Goal: Information Seeking & Learning: Check status

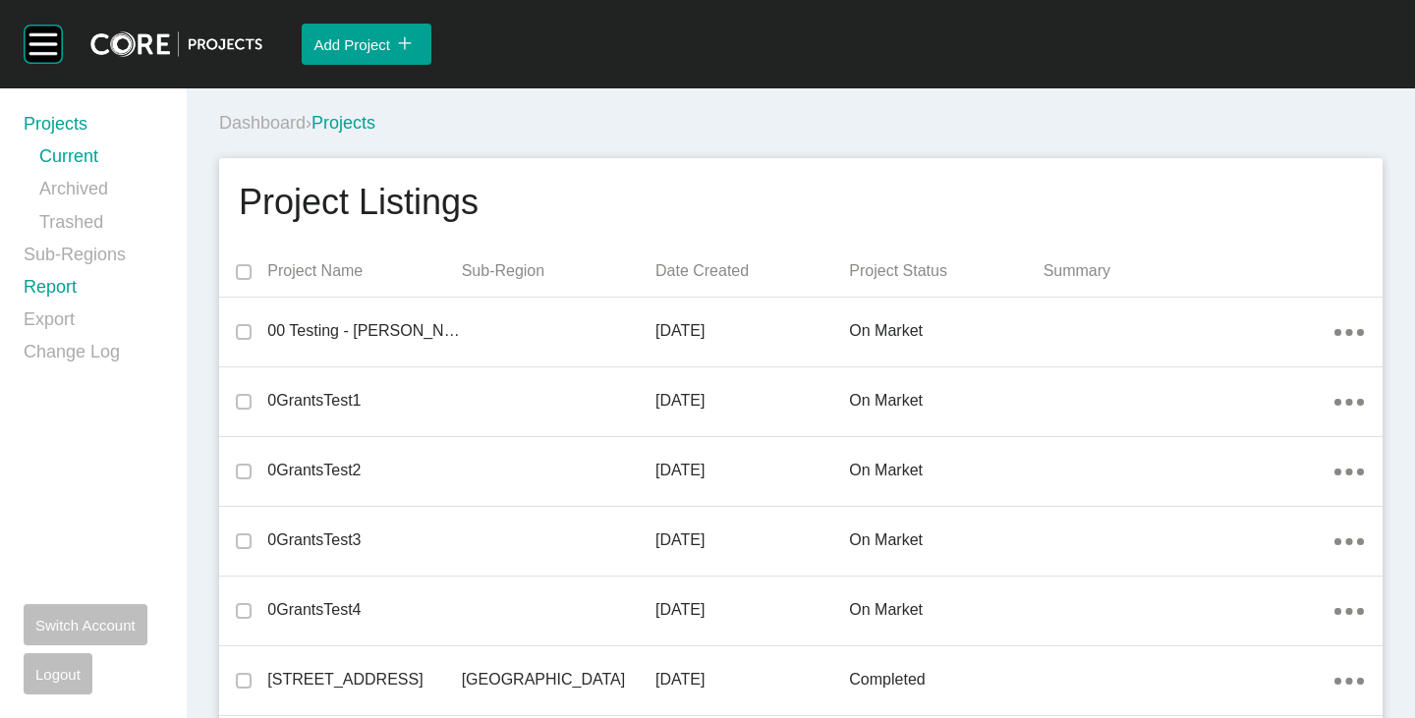
click at [71, 285] on link "Report" at bounding box center [94, 291] width 140 height 32
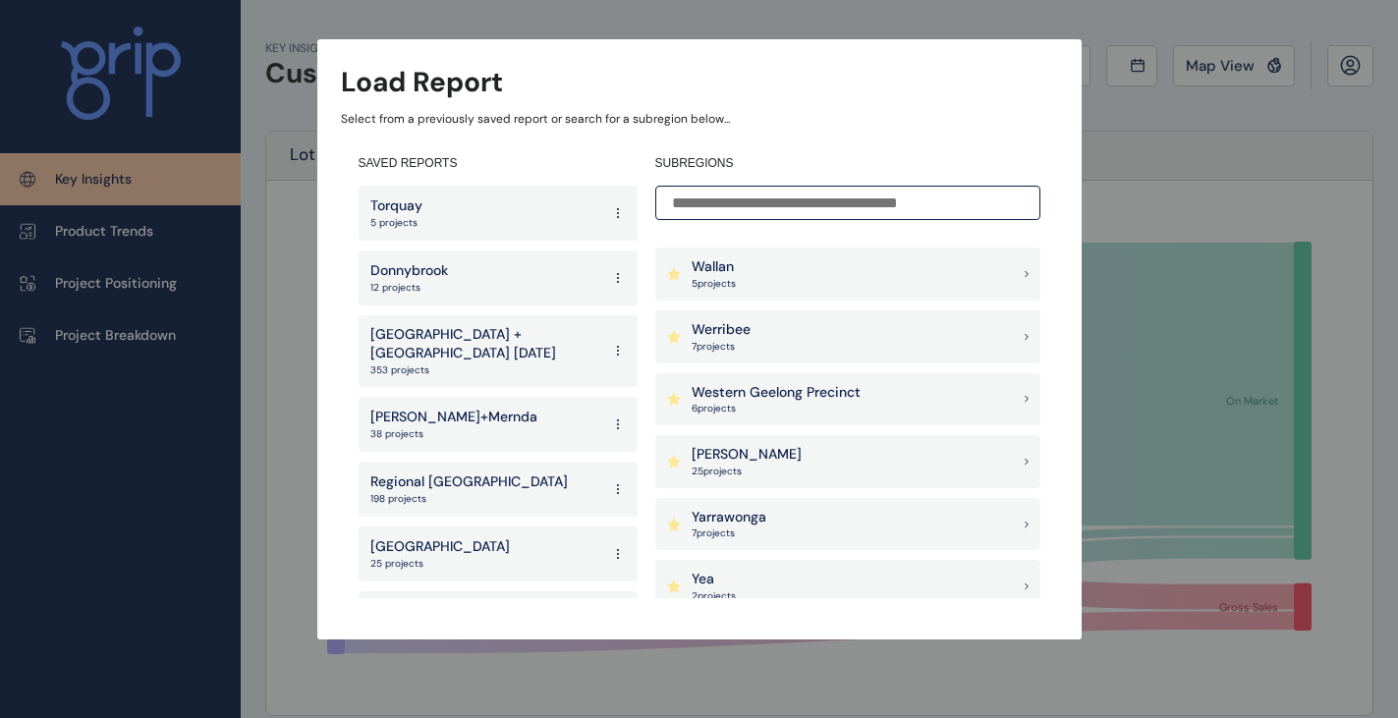
scroll to position [2030, 0]
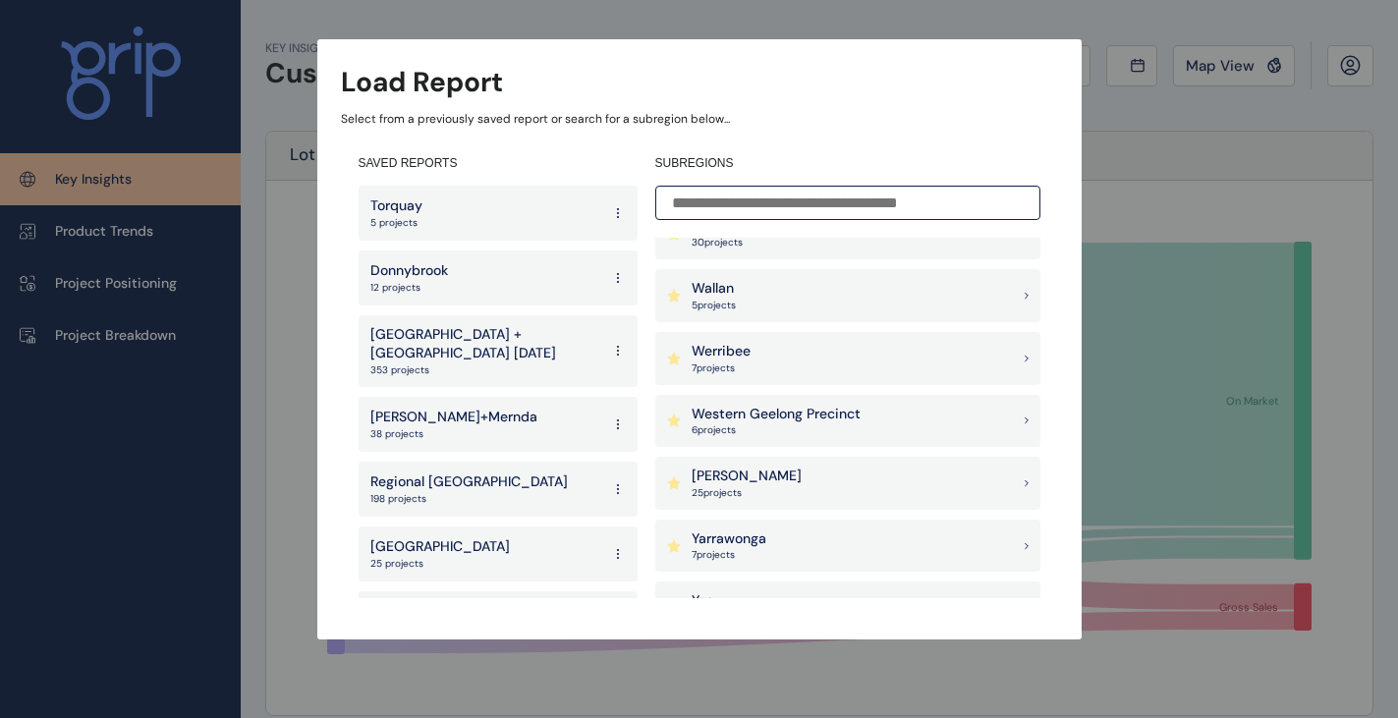
click at [746, 478] on div "[PERSON_NAME] 25 project s" at bounding box center [847, 483] width 385 height 53
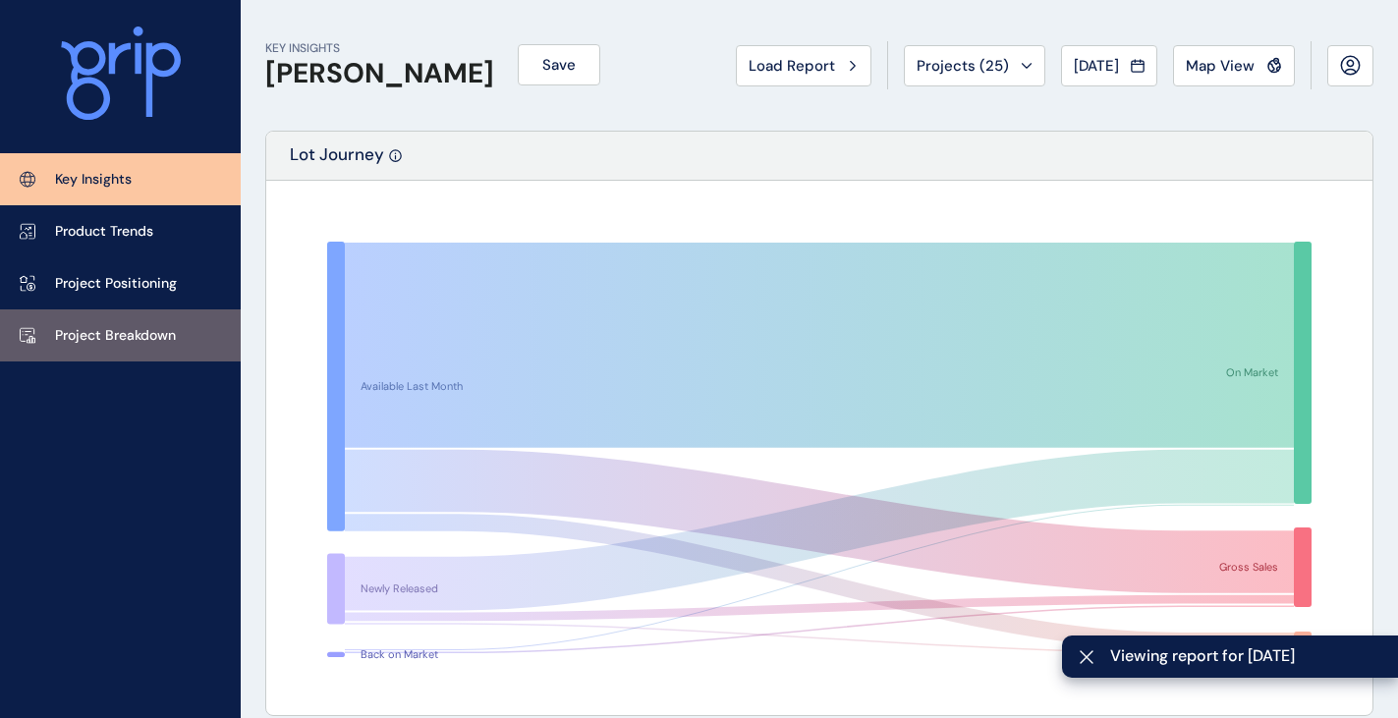
click at [157, 330] on p "Project Breakdown" at bounding box center [115, 336] width 121 height 20
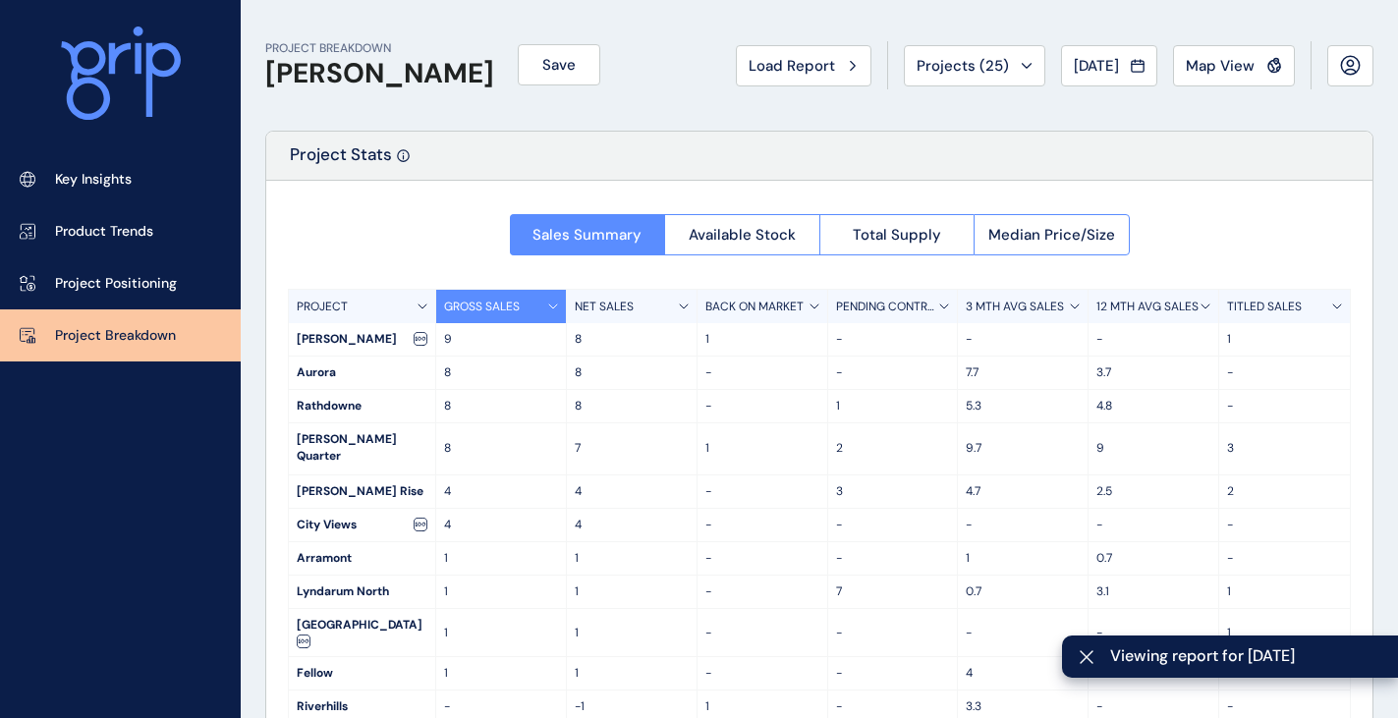
click at [1018, 307] on p "3 MTH AVG SALES" at bounding box center [1015, 307] width 98 height 17
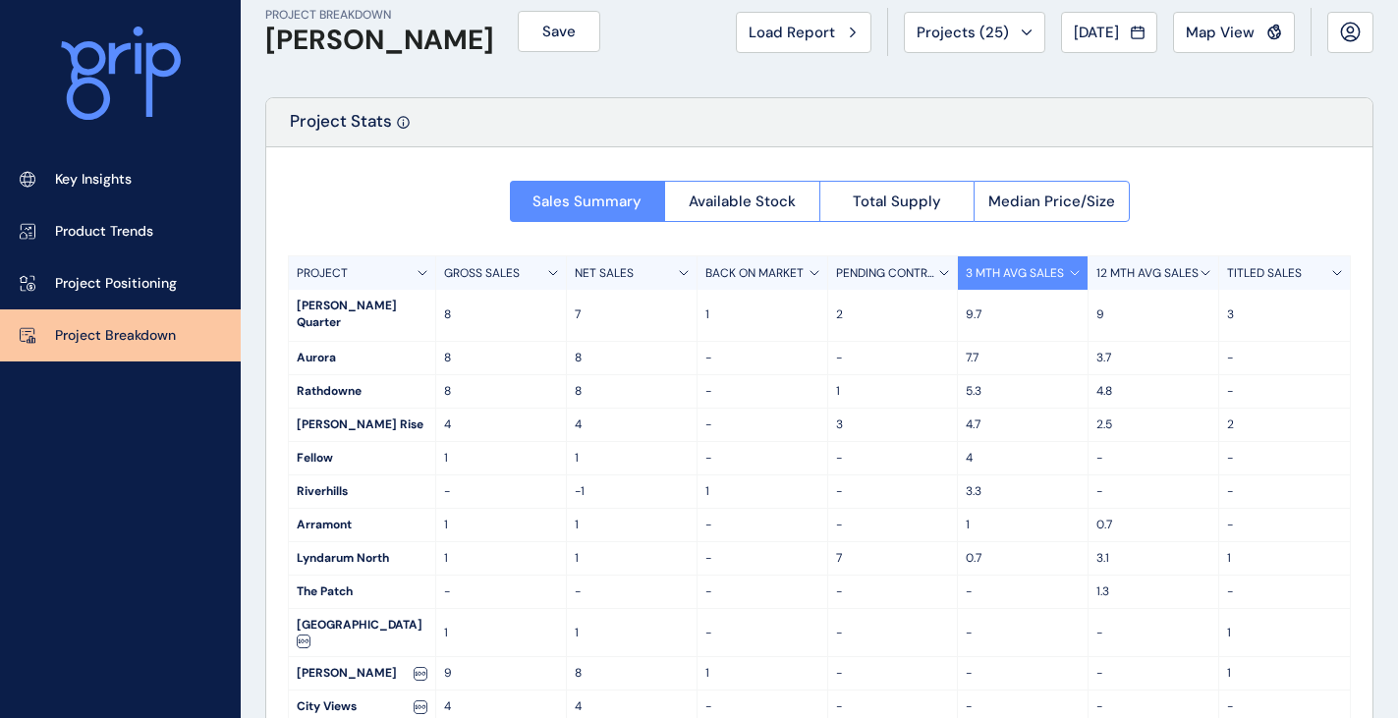
scroll to position [52, 0]
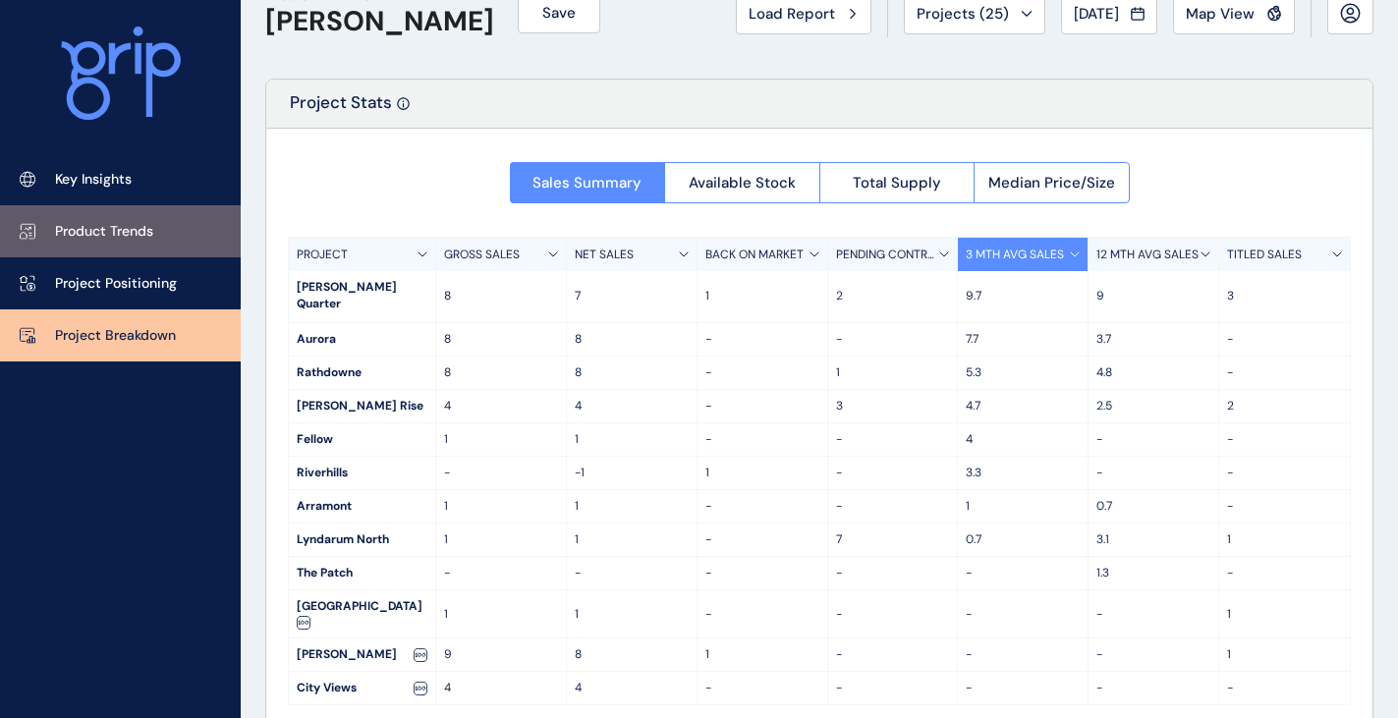
click at [163, 221] on link "Product Trends" at bounding box center [120, 231] width 241 height 52
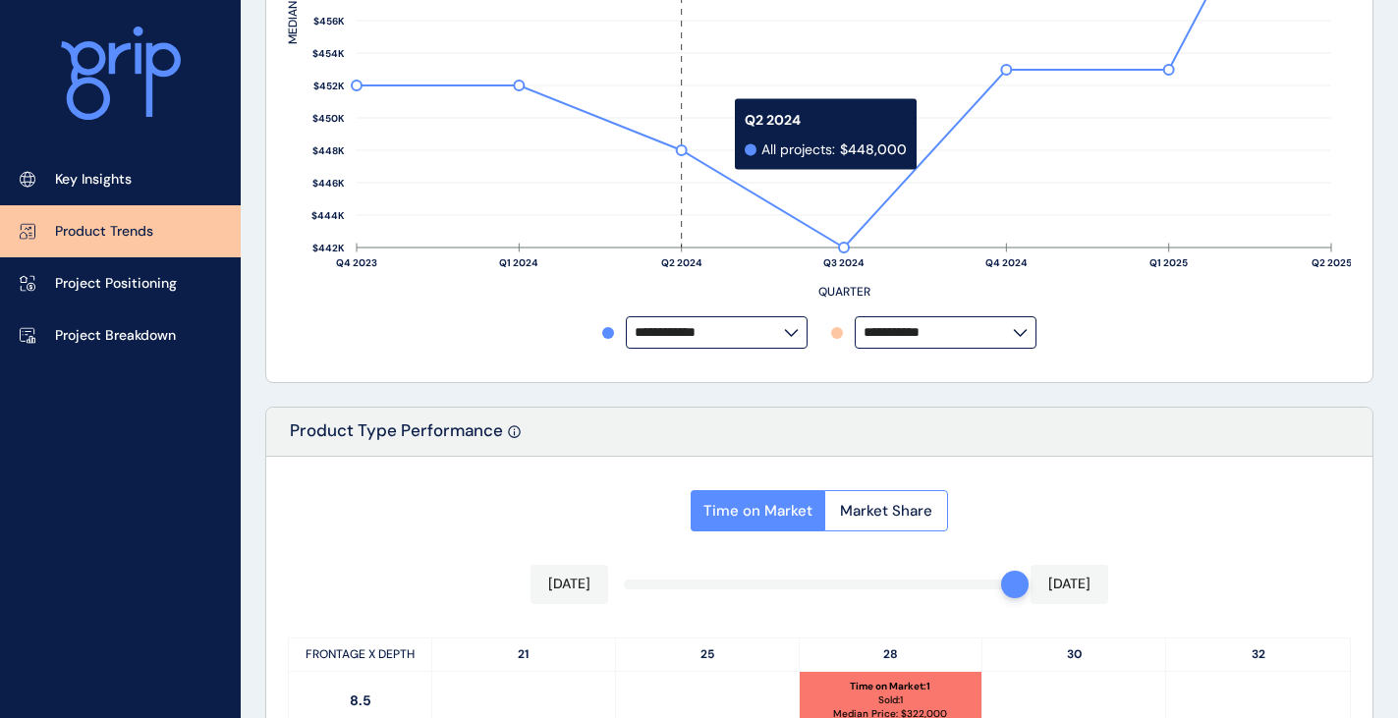
scroll to position [937, 0]
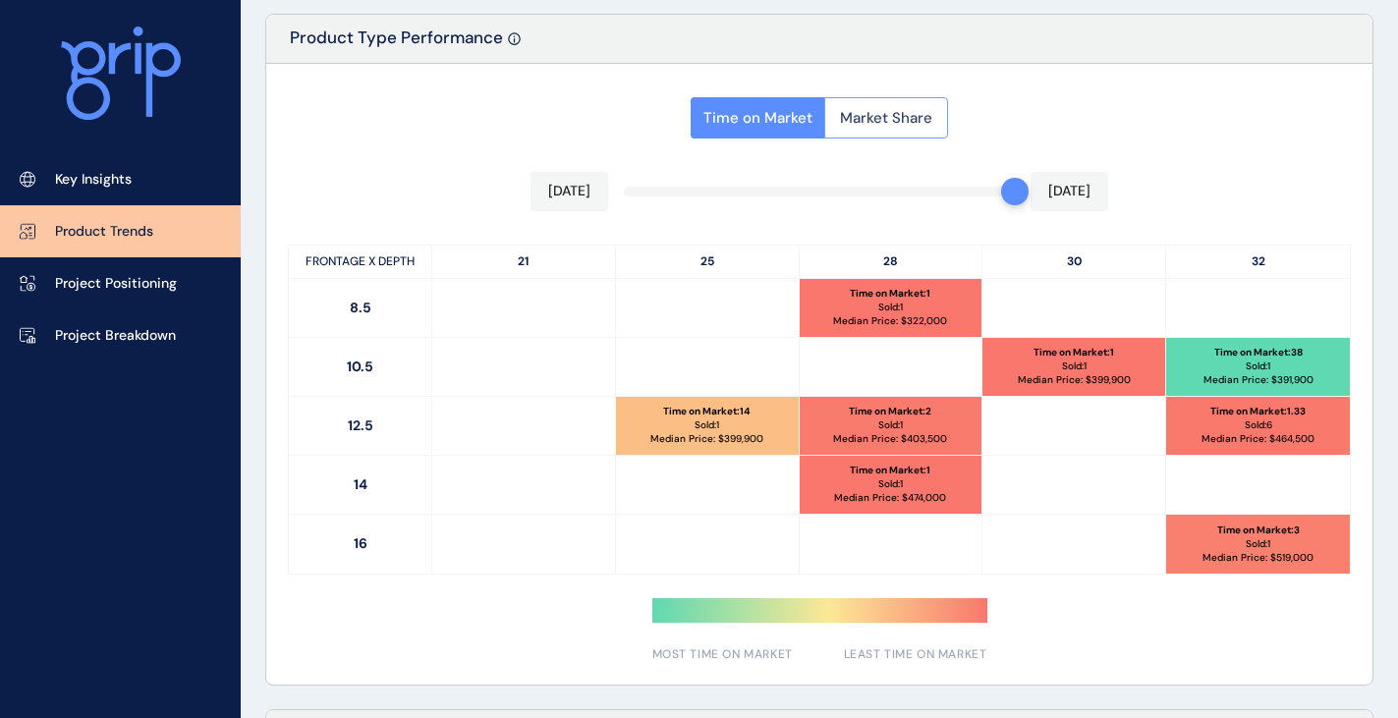
click at [883, 123] on span "Market Share" at bounding box center [886, 118] width 92 height 20
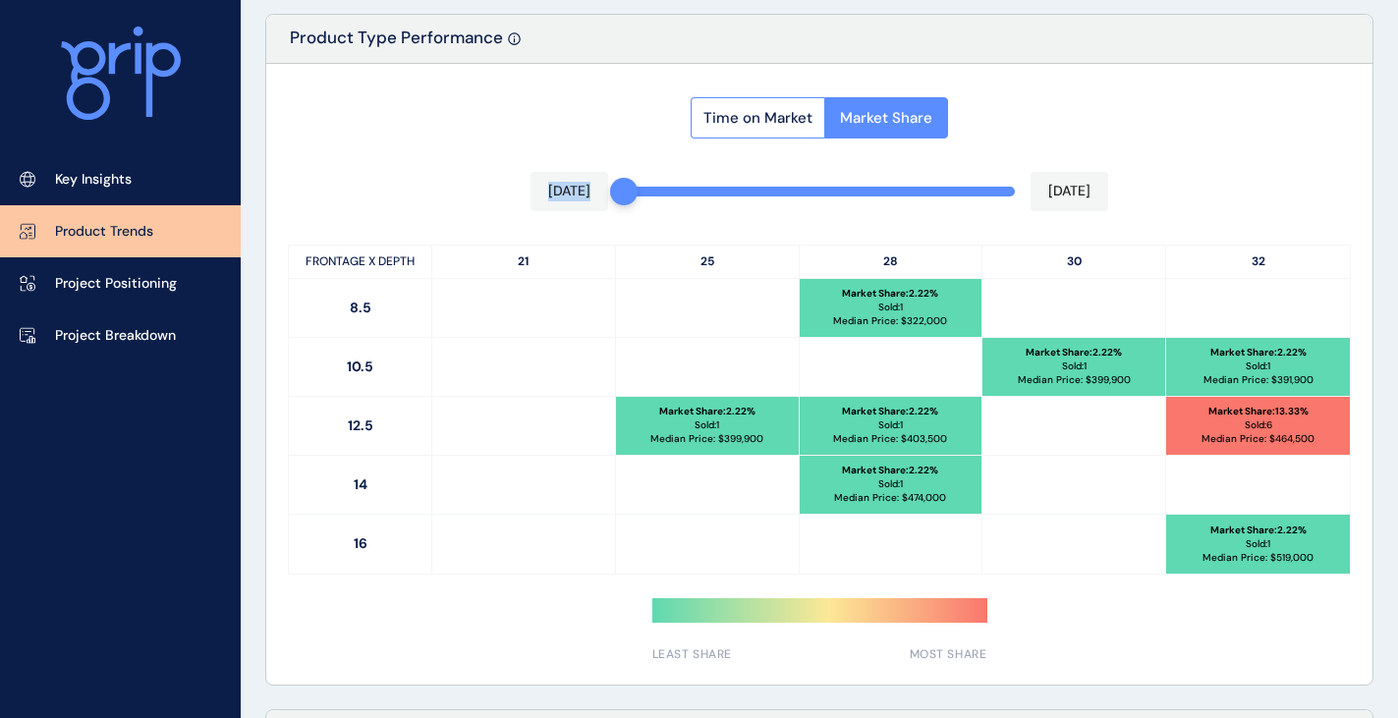
drag, startPoint x: 1023, startPoint y: 200, endPoint x: 627, endPoint y: 191, distance: 396.2
click at [627, 191] on div "Time on Market Market Share [DATE] [DATE] FRONTAGE X DEPTH 21 25 28 30 32 8.5 M…" at bounding box center [819, 374] width 1107 height 621
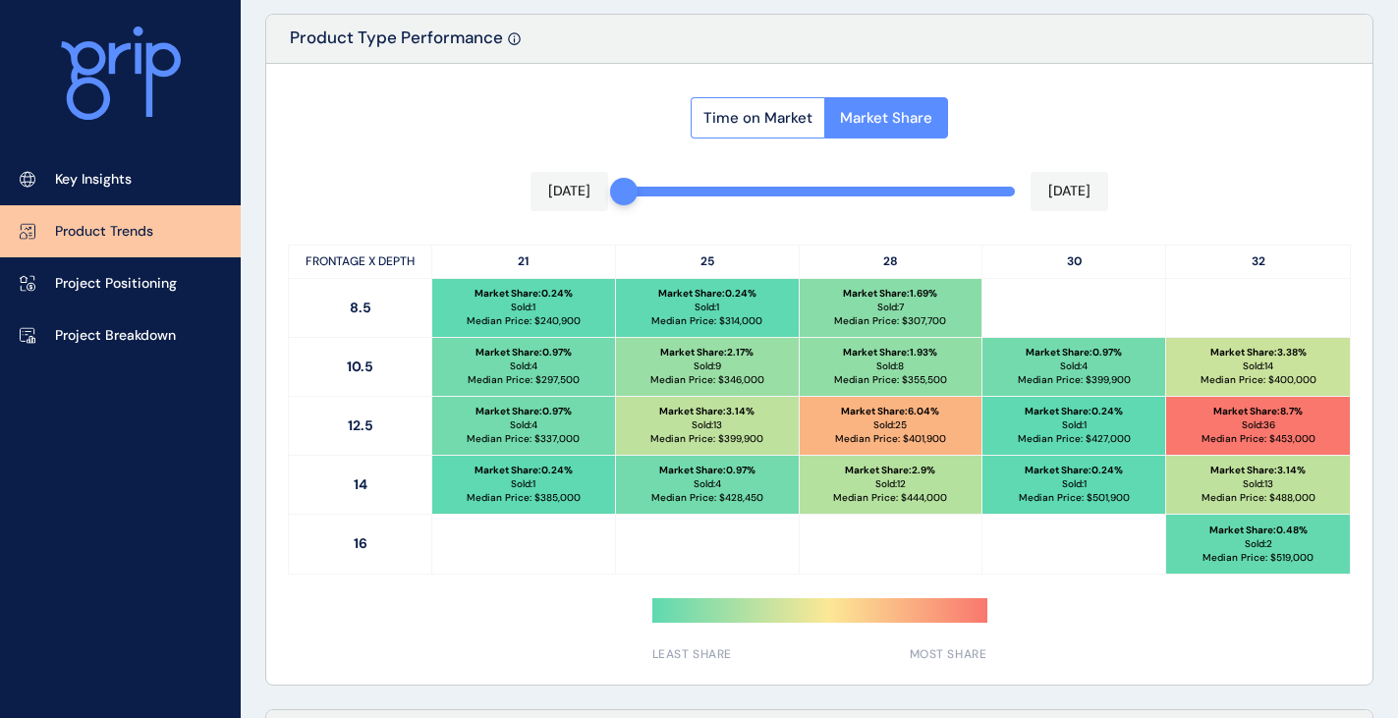
click at [590, 103] on div "Time on Market Market Share [DATE] [DATE] FRONTAGE X DEPTH 21 25 28 30 32 8.5 M…" at bounding box center [819, 374] width 1107 height 621
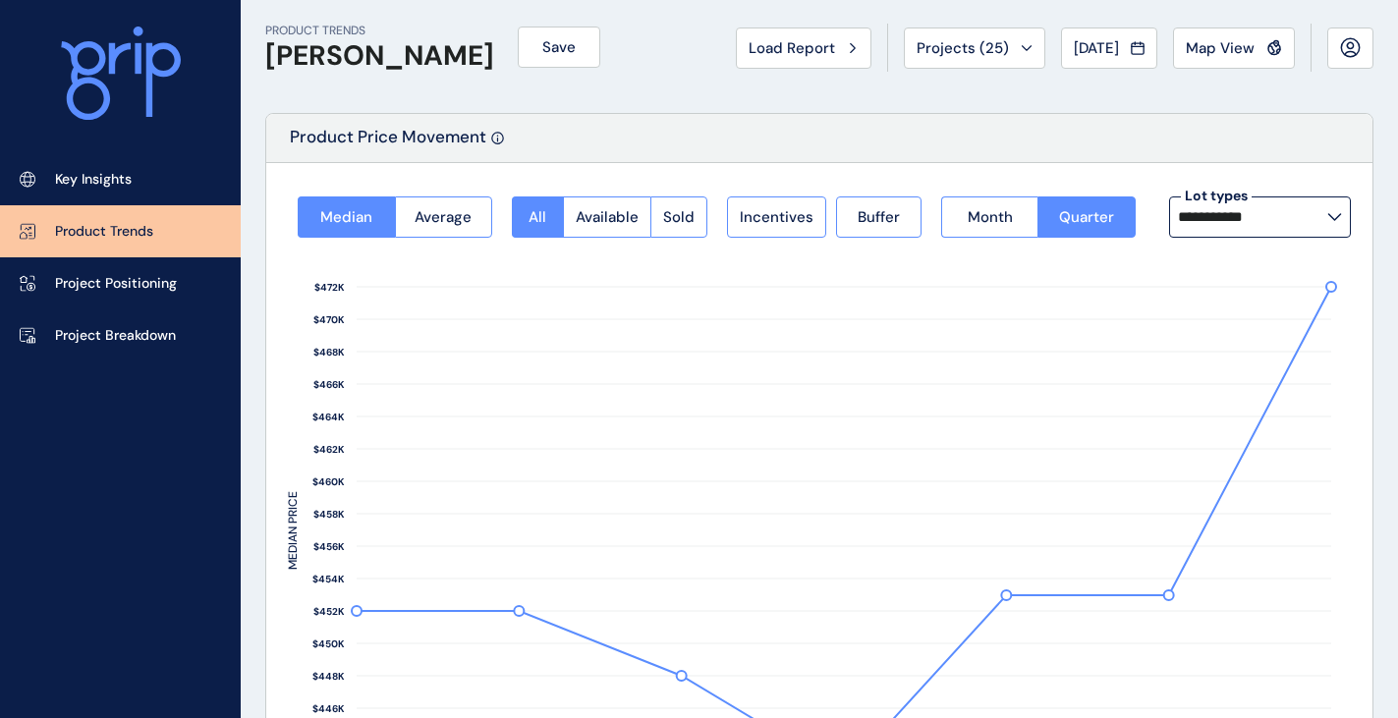
scroll to position [0, 0]
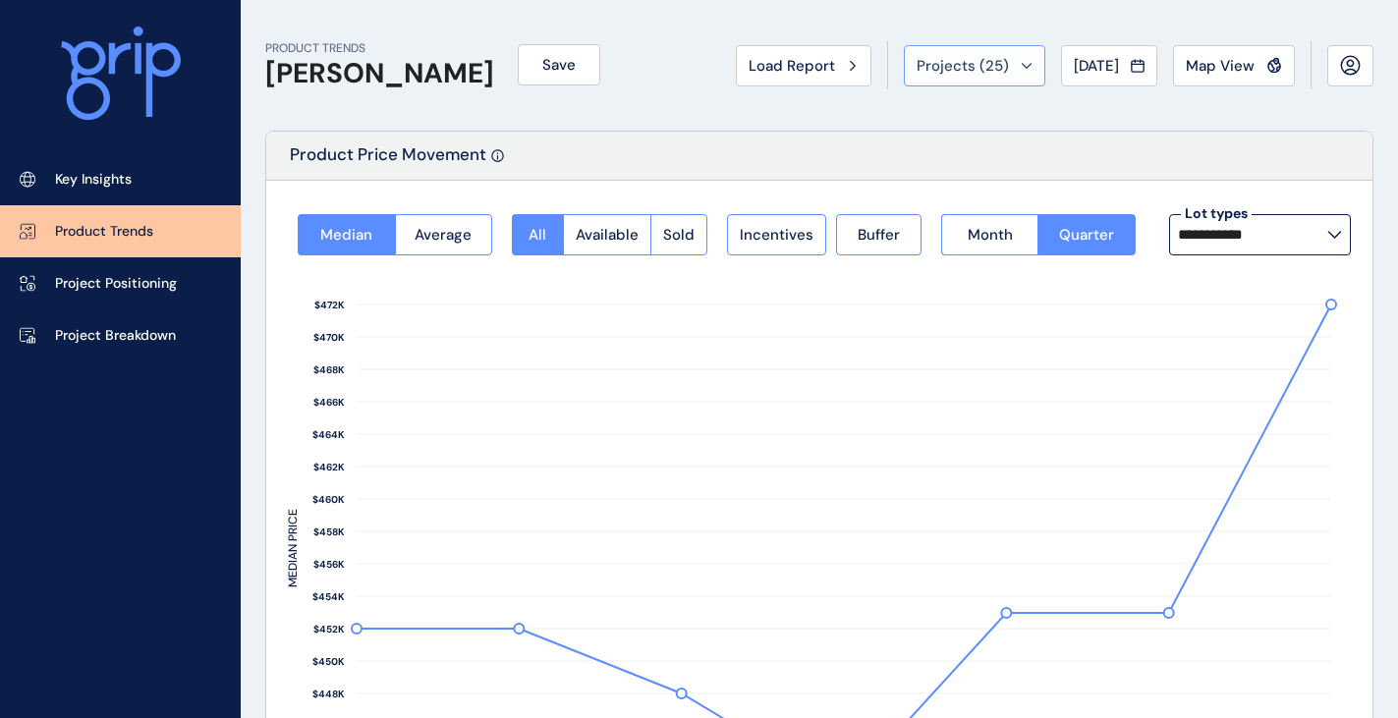
click at [973, 69] on span "Projects ( 25 )" at bounding box center [963, 66] width 92 height 20
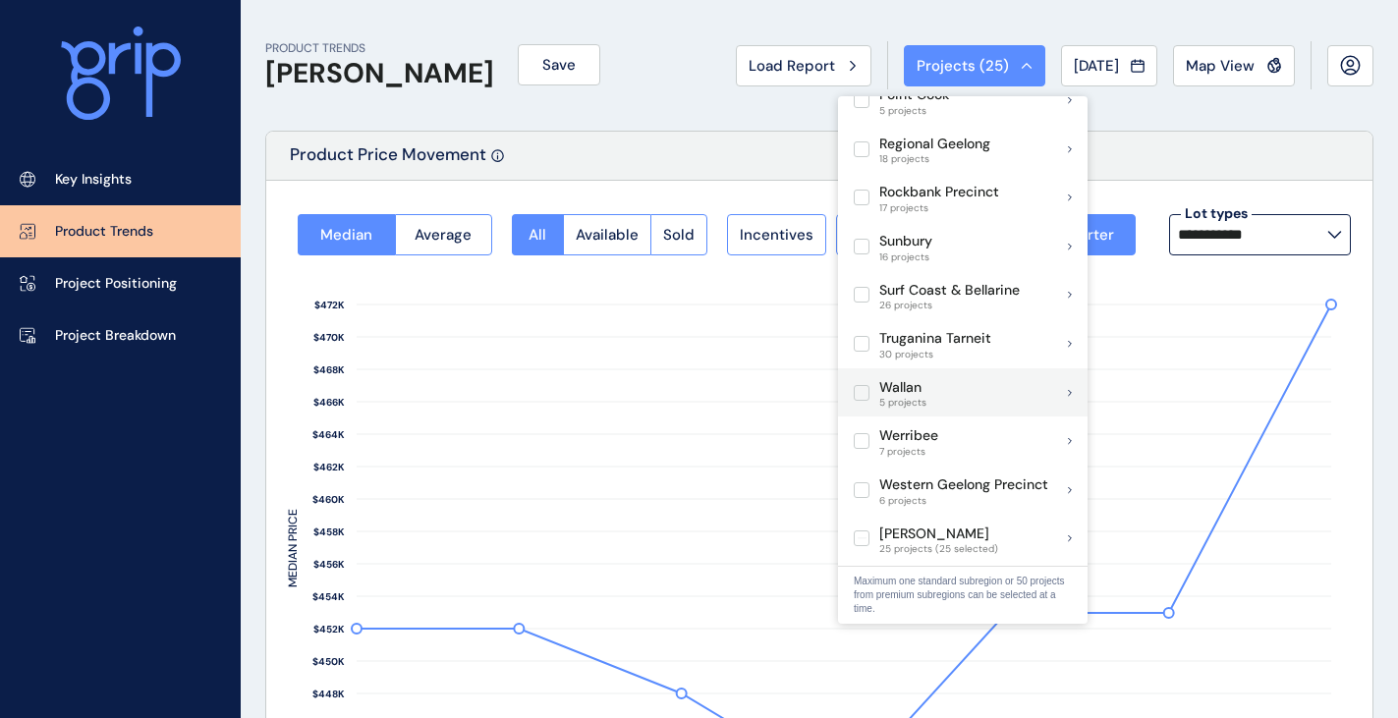
scroll to position [1528, 0]
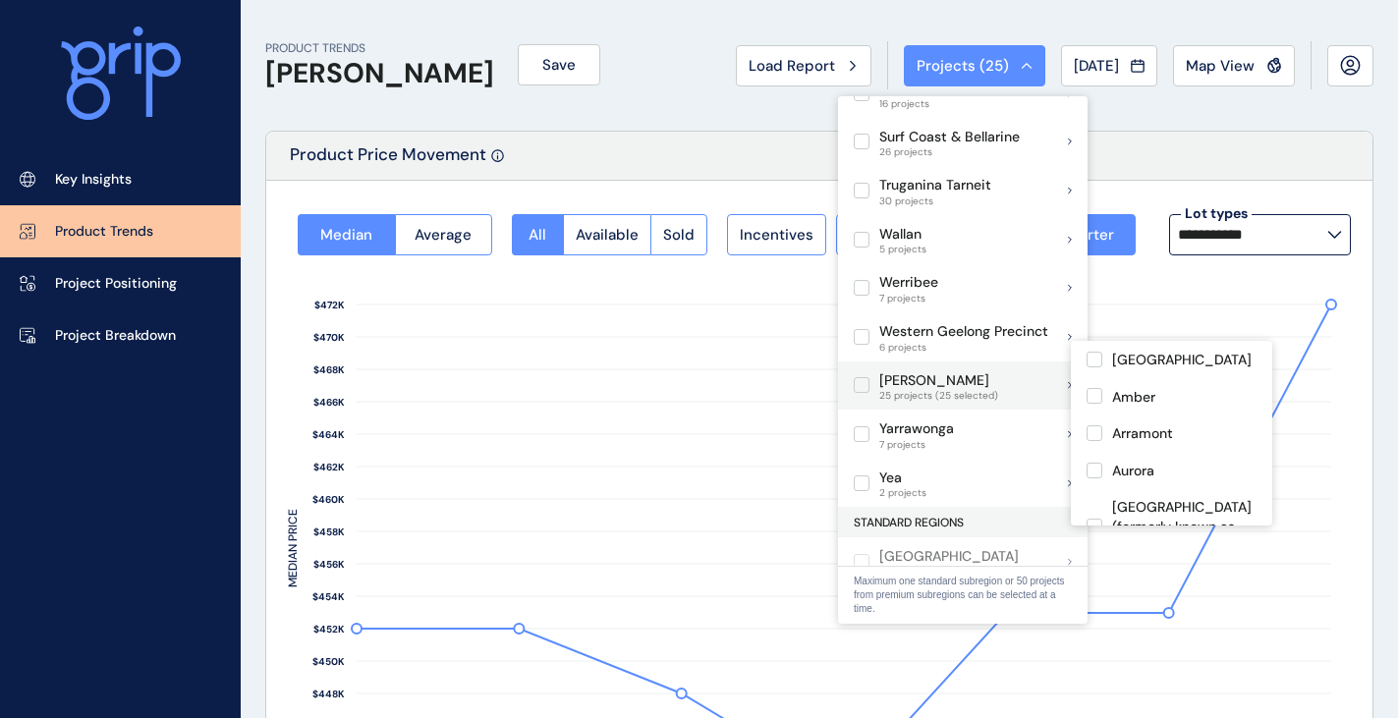
click at [865, 377] on label at bounding box center [862, 385] width 16 height 16
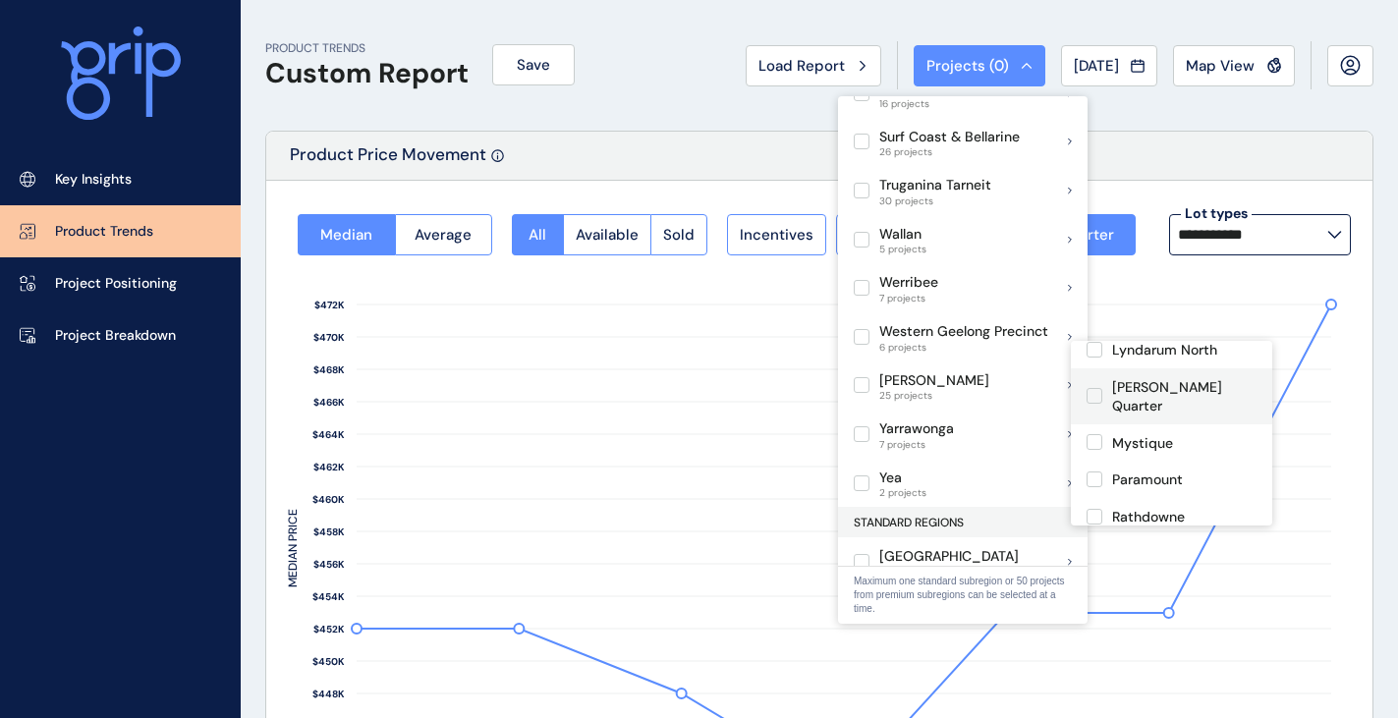
scroll to position [491, 0]
click at [1100, 426] on label at bounding box center [1095, 434] width 16 height 16
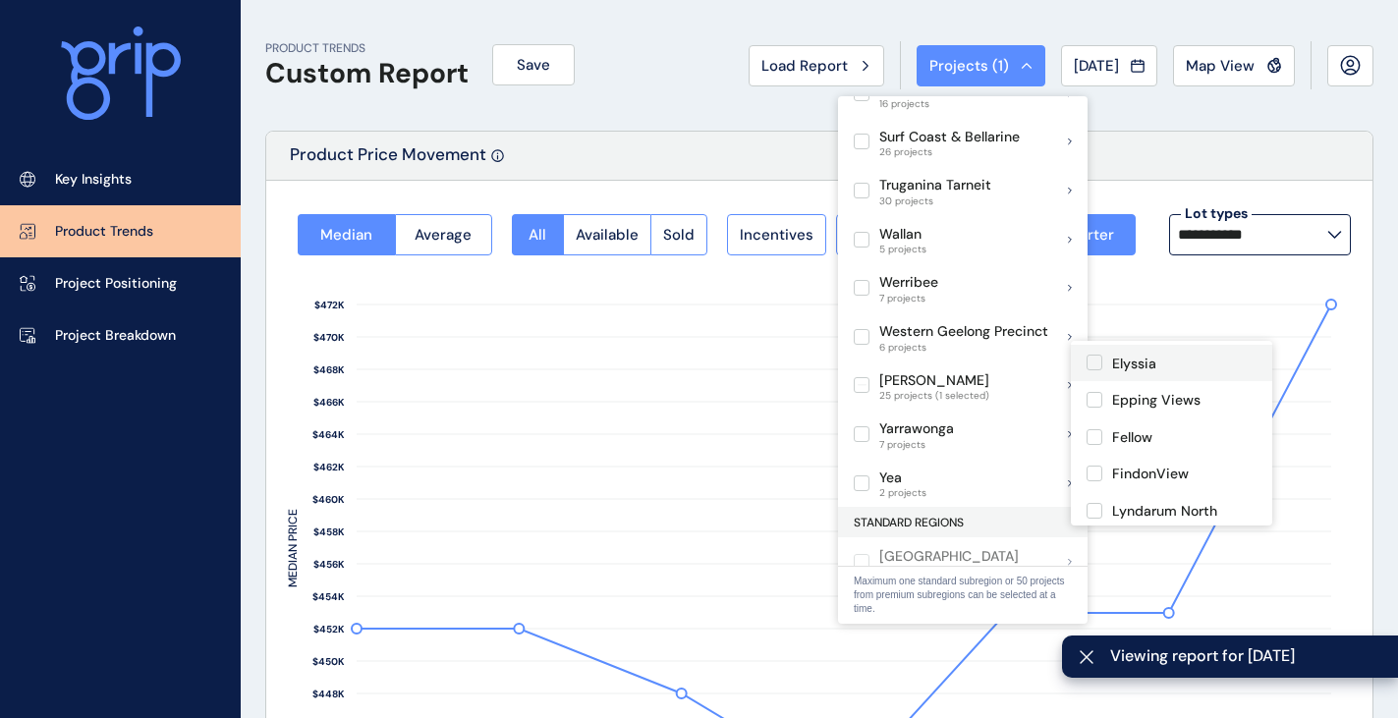
scroll to position [295, 0]
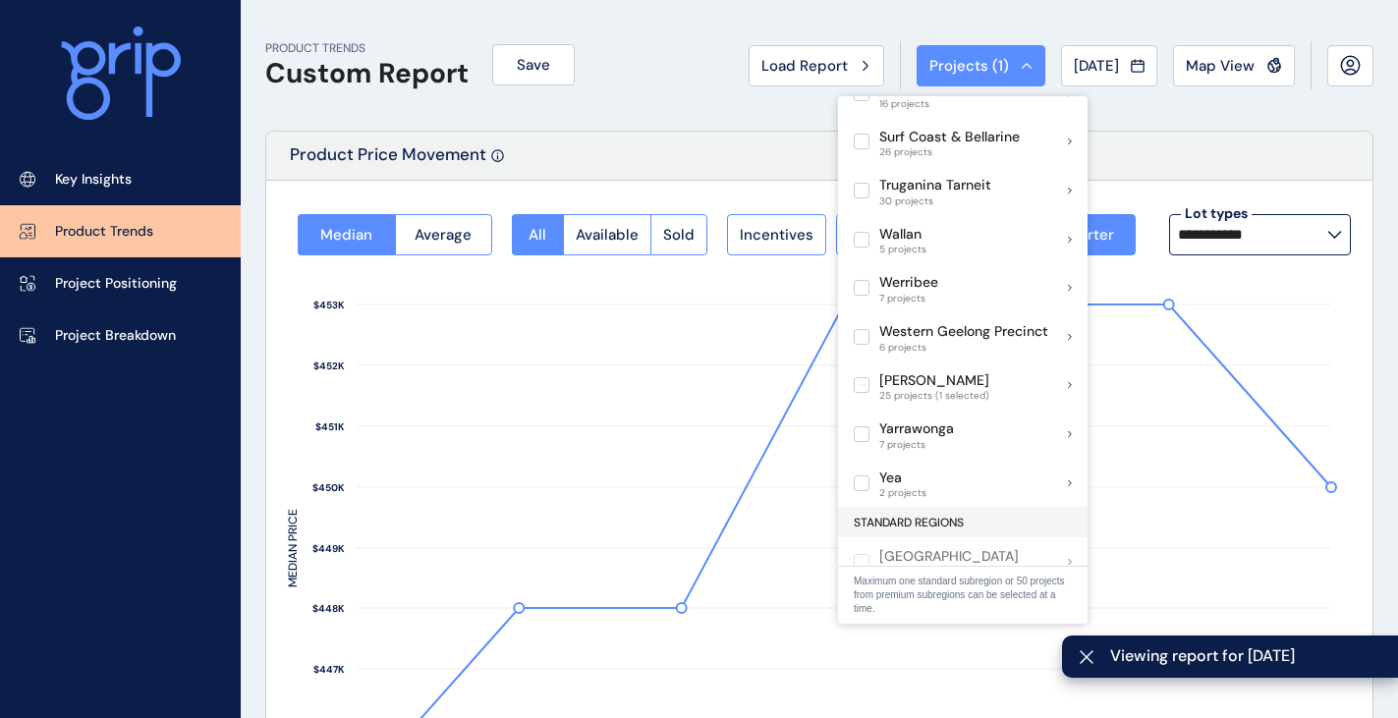
click at [771, 150] on div "Product Price Movement" at bounding box center [819, 156] width 1107 height 49
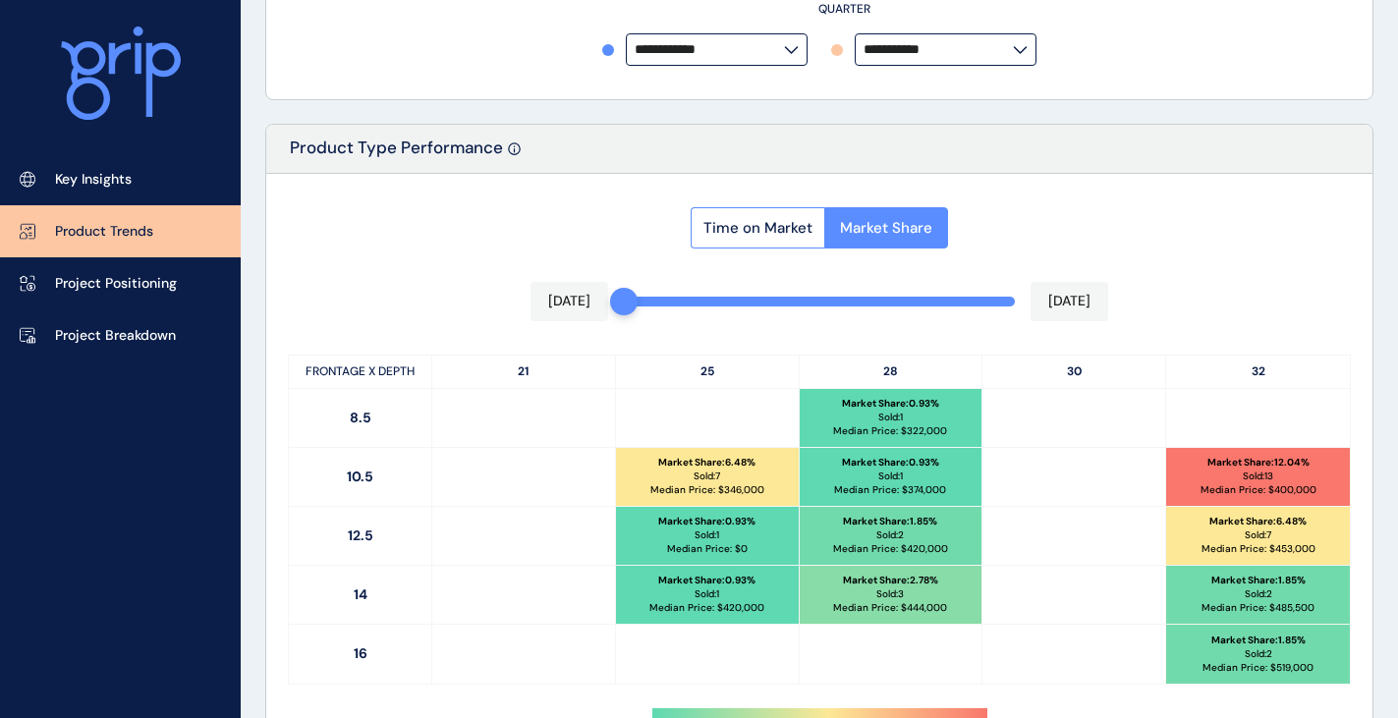
scroll to position [884, 0]
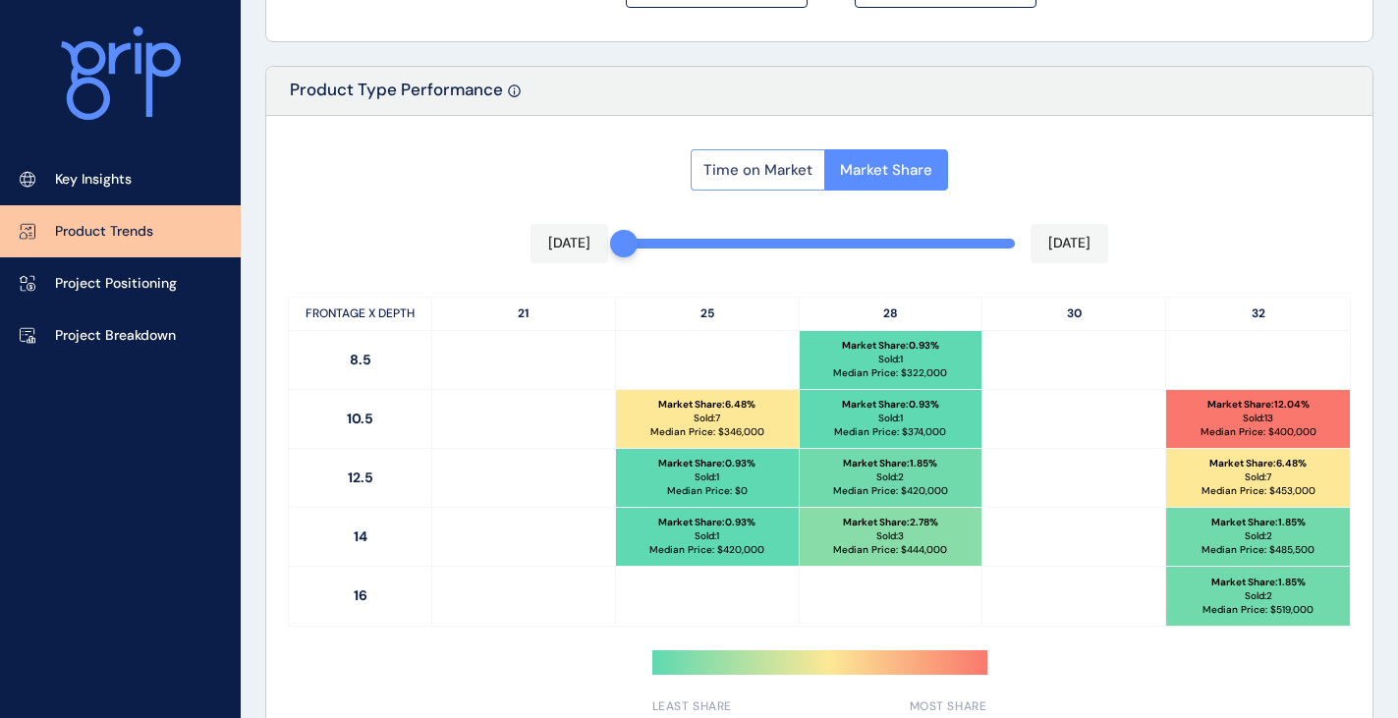
click at [747, 177] on span "Time on Market" at bounding box center [758, 170] width 109 height 20
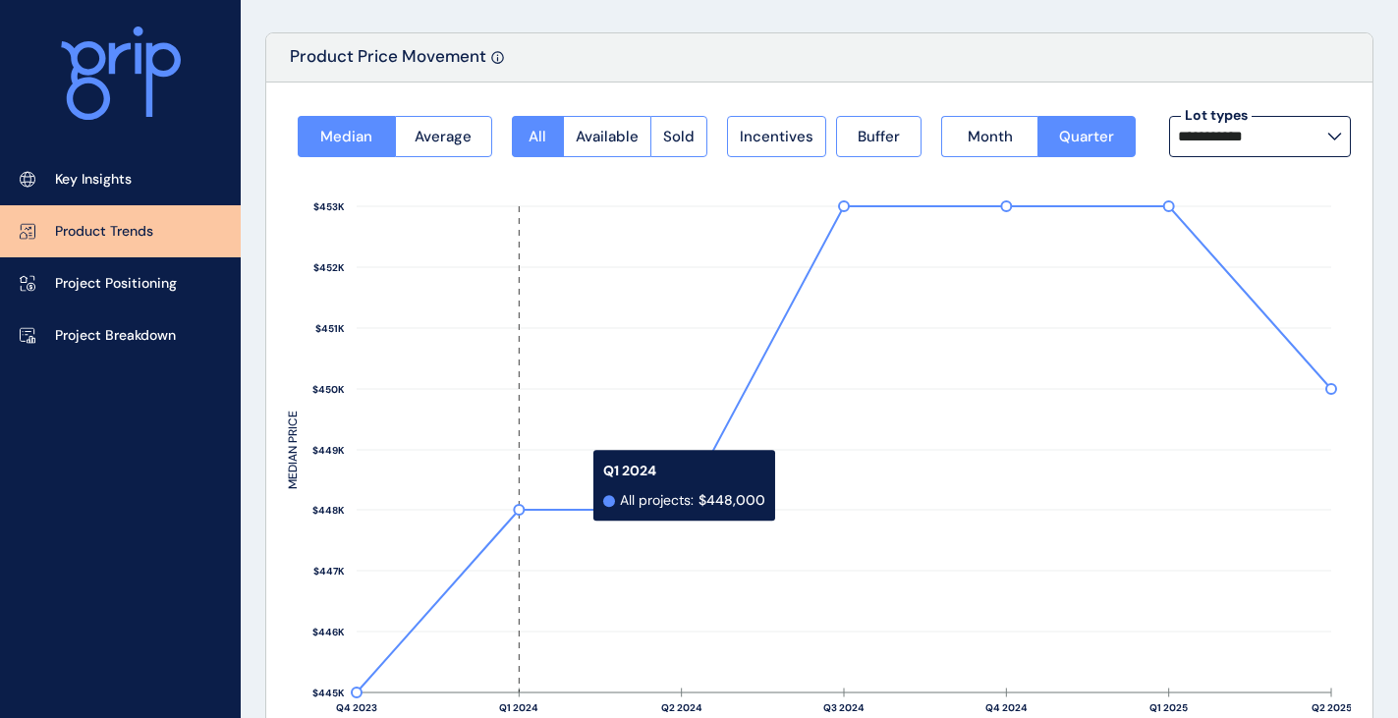
scroll to position [0, 0]
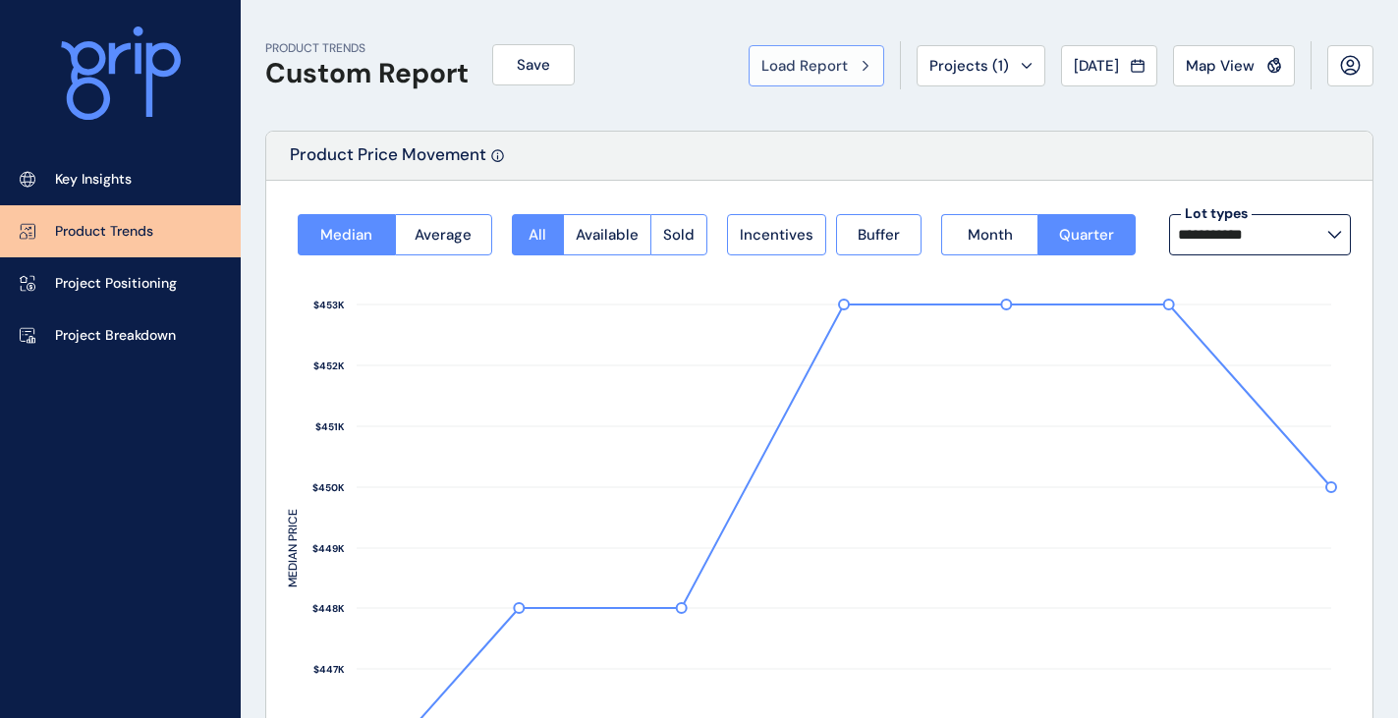
click at [807, 54] on button "Load Report" at bounding box center [817, 65] width 136 height 41
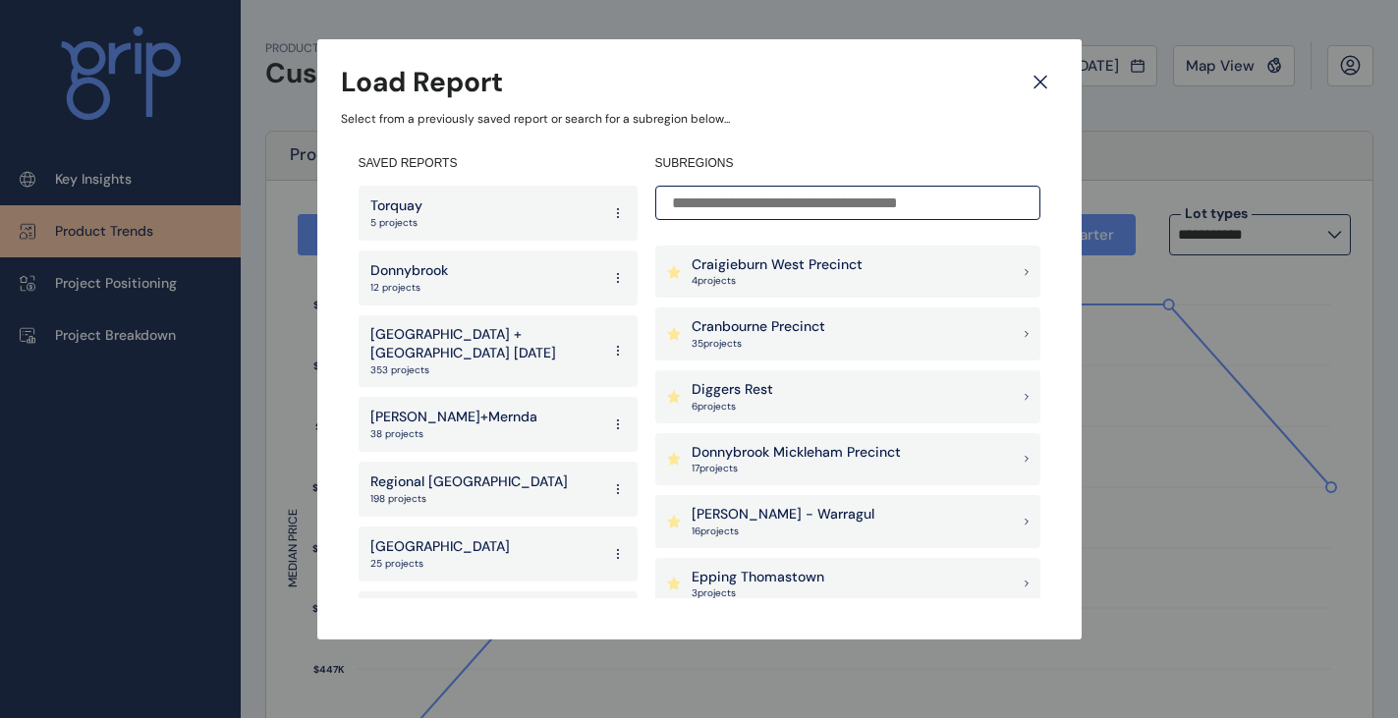
scroll to position [688, 0]
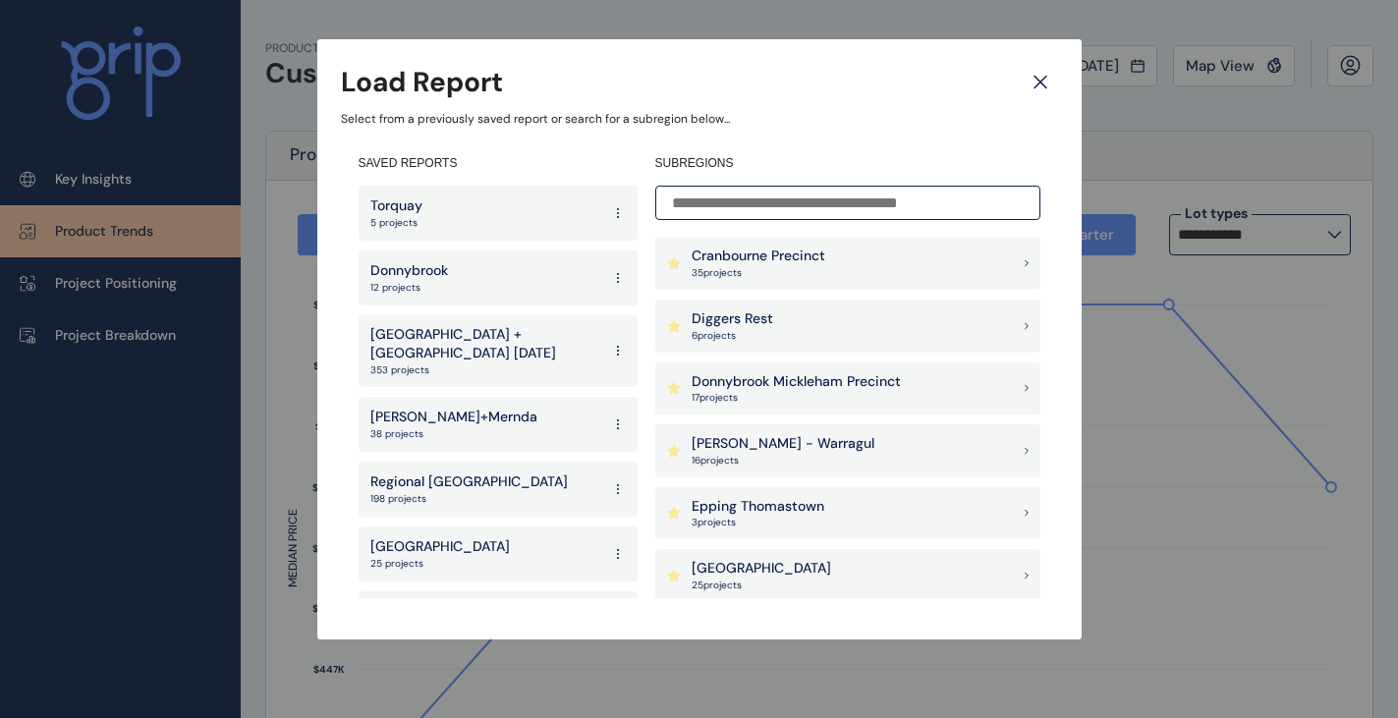
click at [481, 264] on div "Donnybrook 12 projects" at bounding box center [498, 278] width 279 height 55
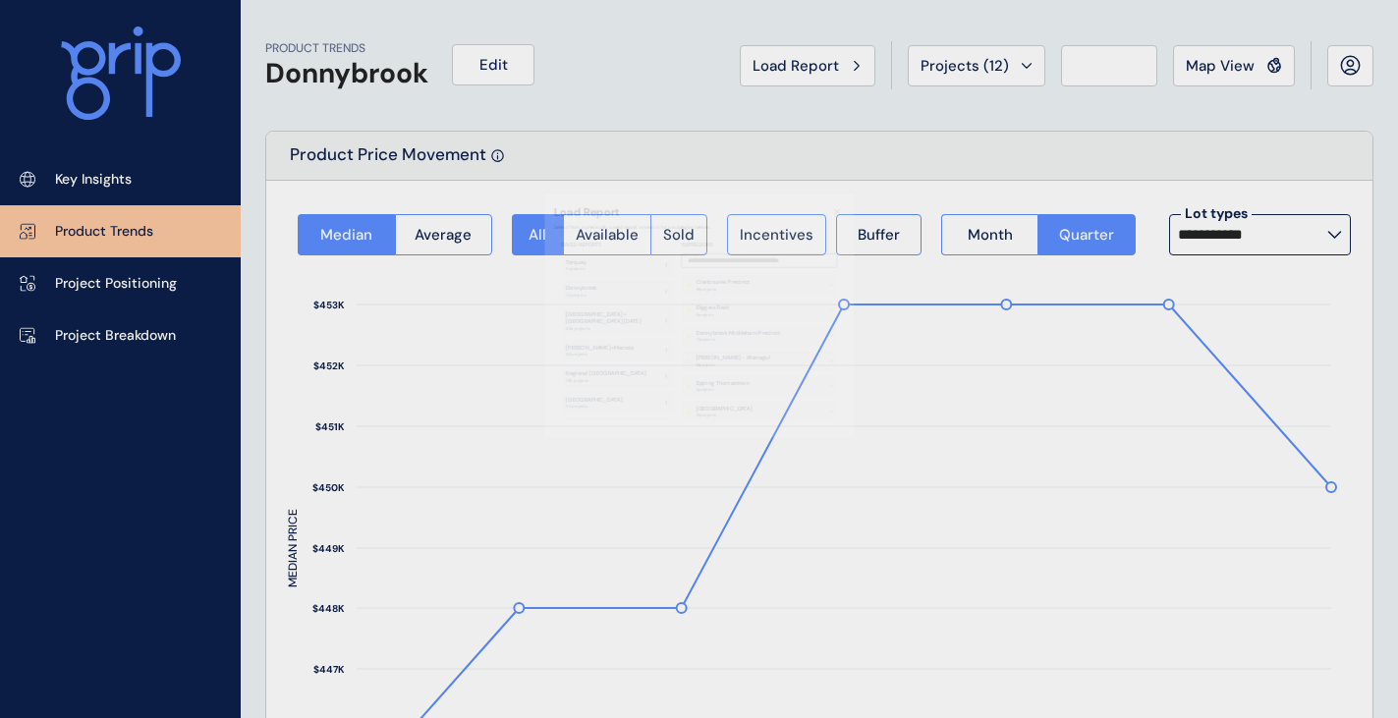
type input "**********"
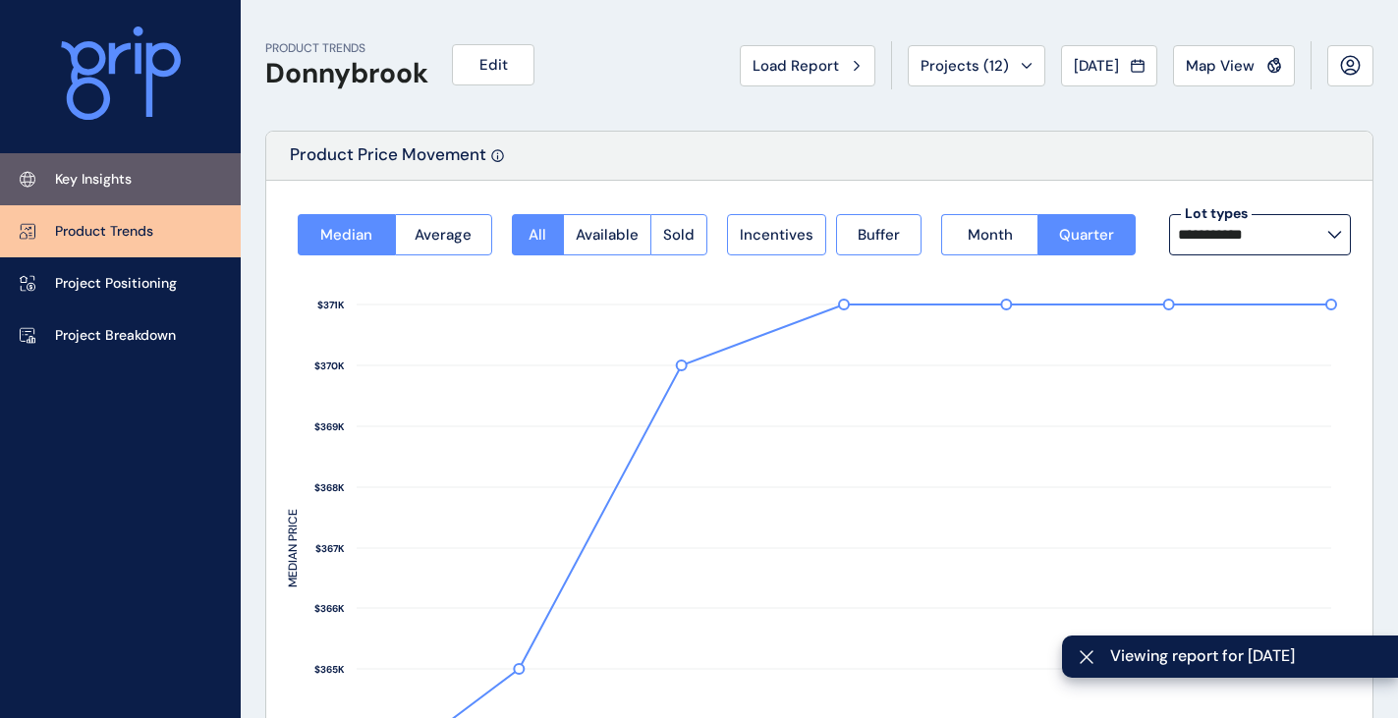
click at [157, 185] on link "Key Insights" at bounding box center [120, 179] width 241 height 52
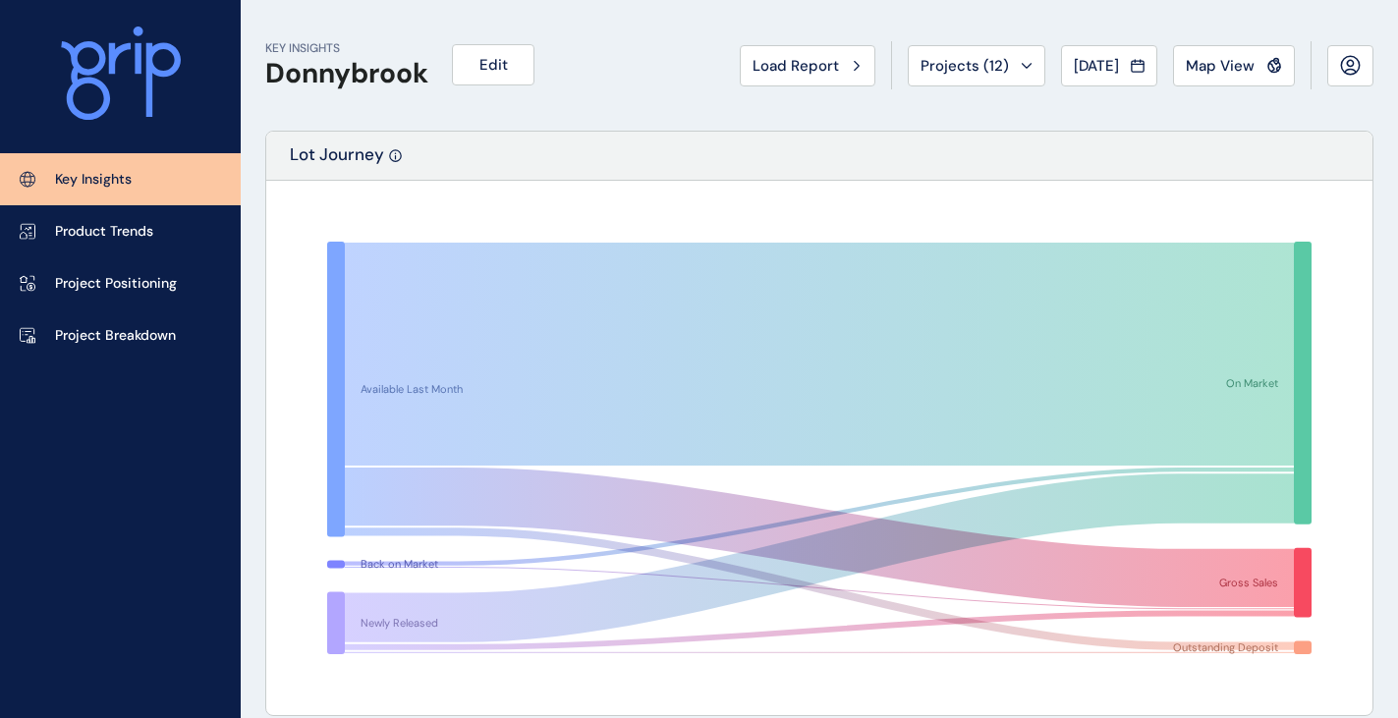
click at [879, 189] on div "Available Last Month Back on Market Newly Released On Market Gross Sales Outsta…" at bounding box center [819, 448] width 1107 height 535
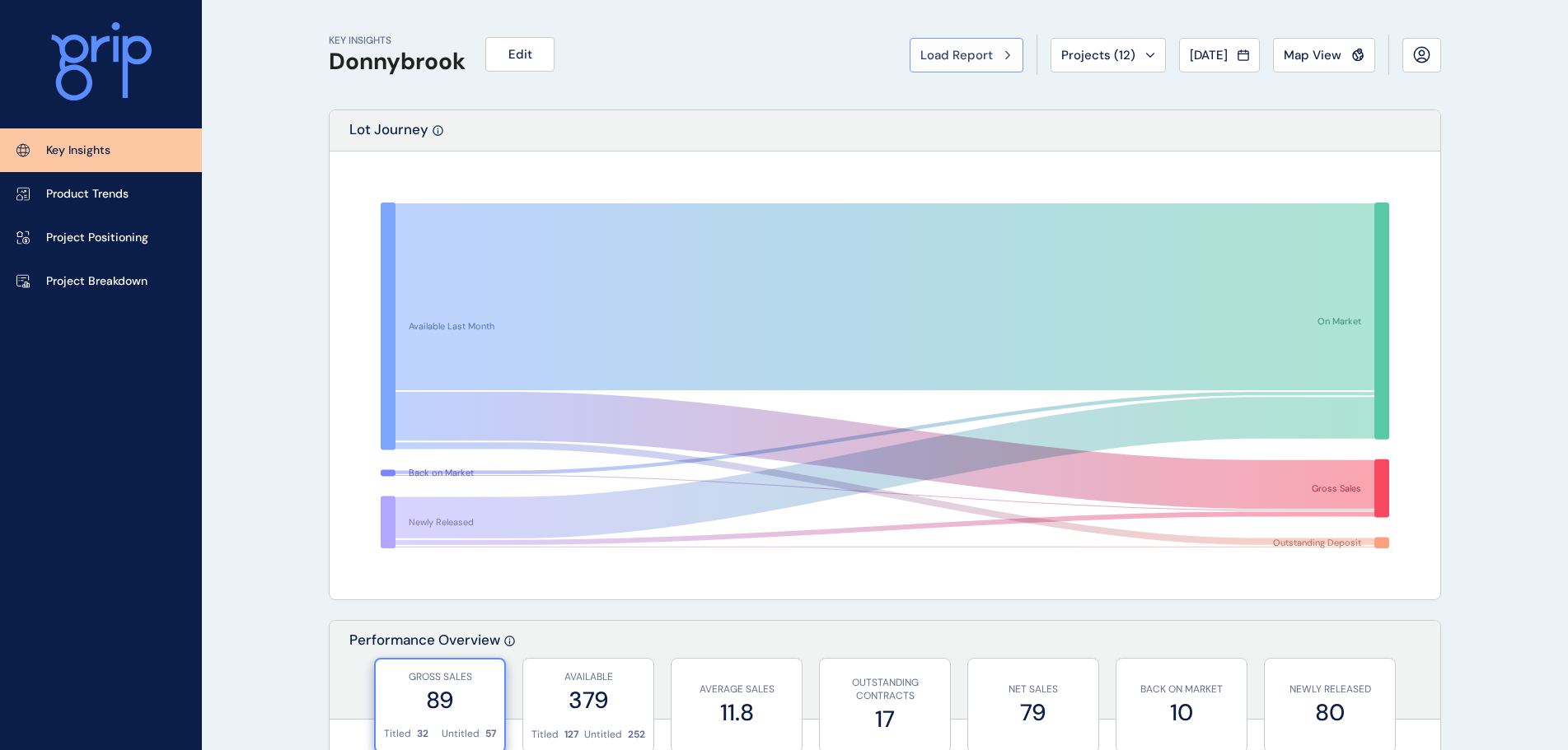
click at [951, 57] on span "Load Report" at bounding box center [957, 55] width 72 height 17
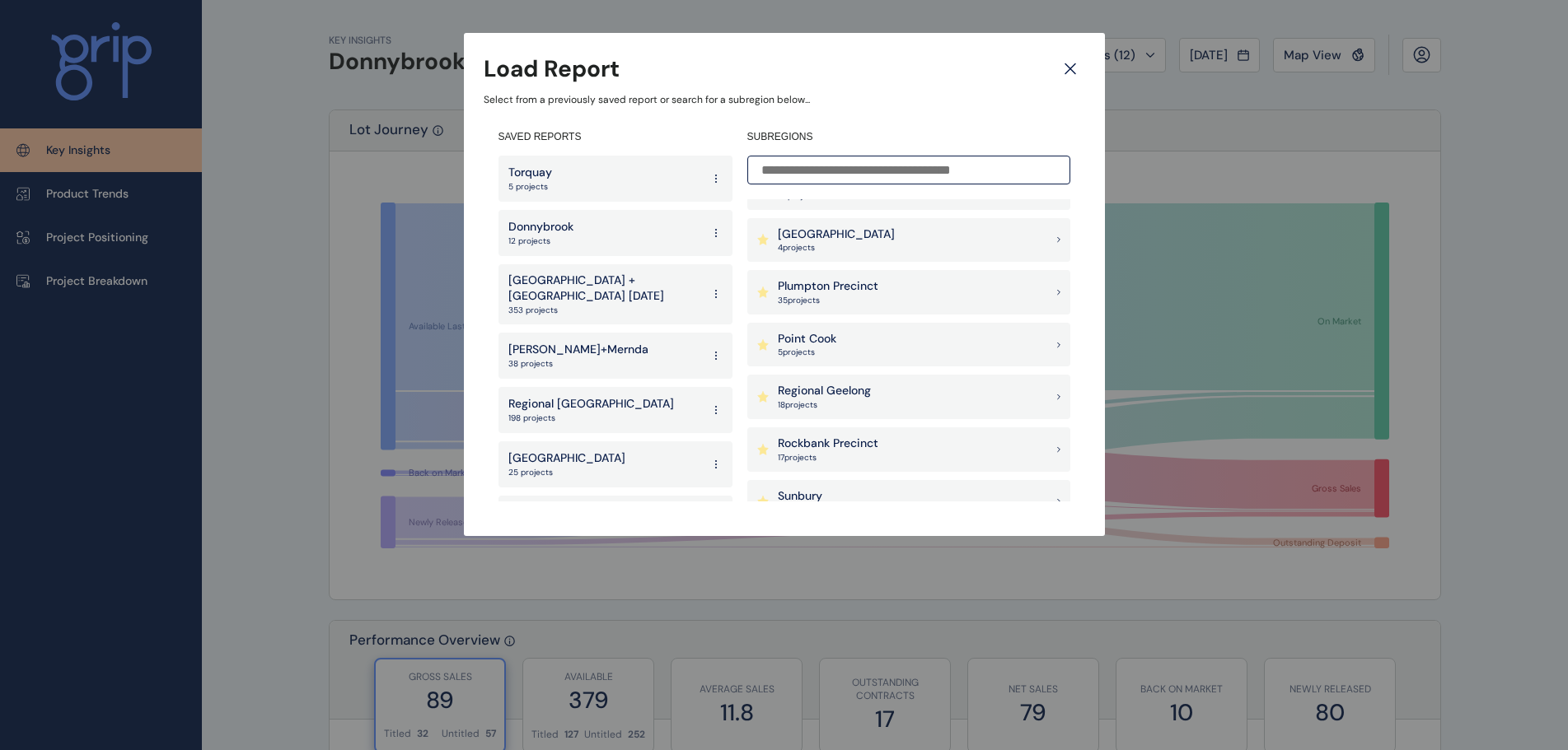
scroll to position [796, 0]
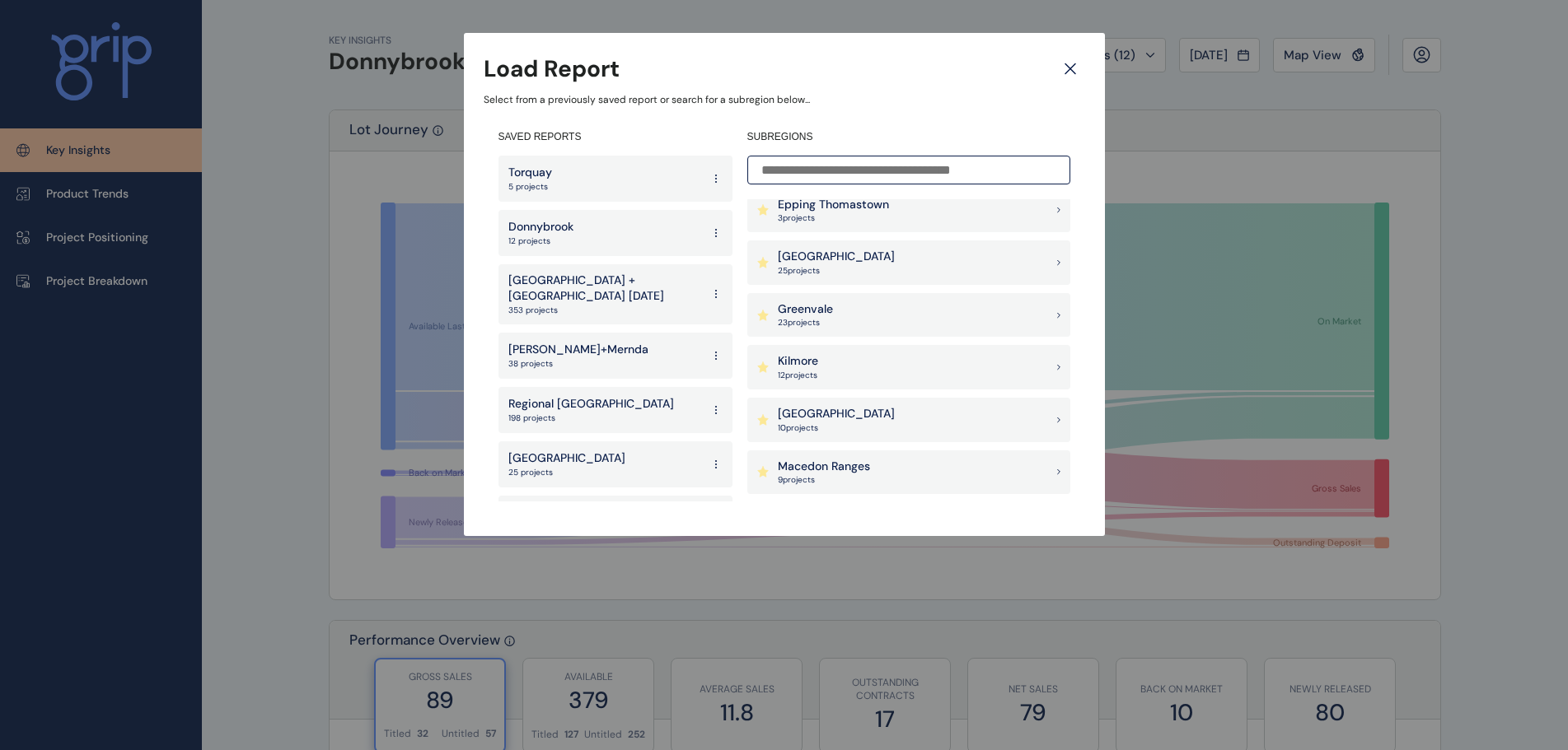
click at [823, 419] on p "[GEOGRAPHIC_DATA]" at bounding box center [837, 414] width 117 height 17
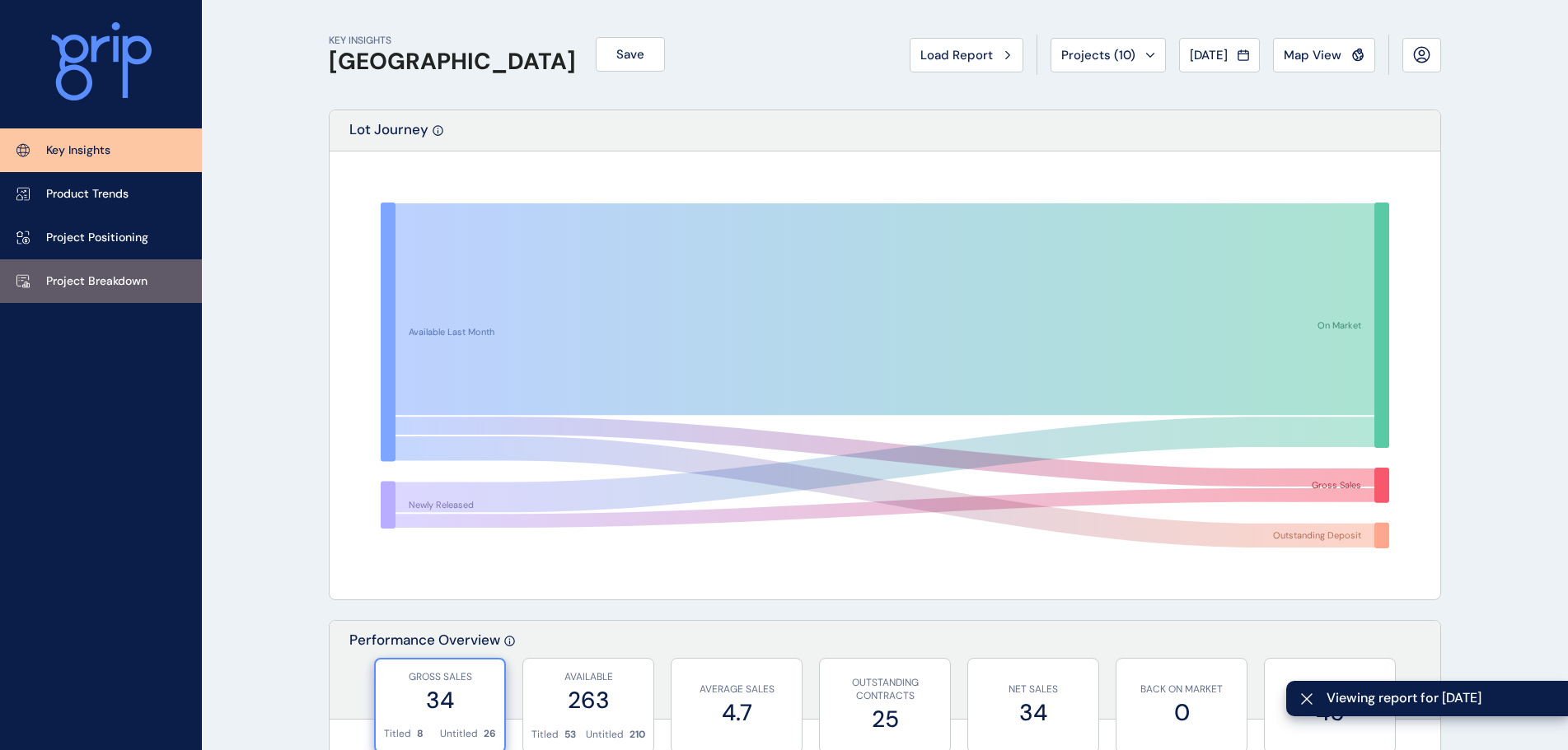
click at [129, 282] on p "Project Breakdown" at bounding box center [96, 282] width 101 height 17
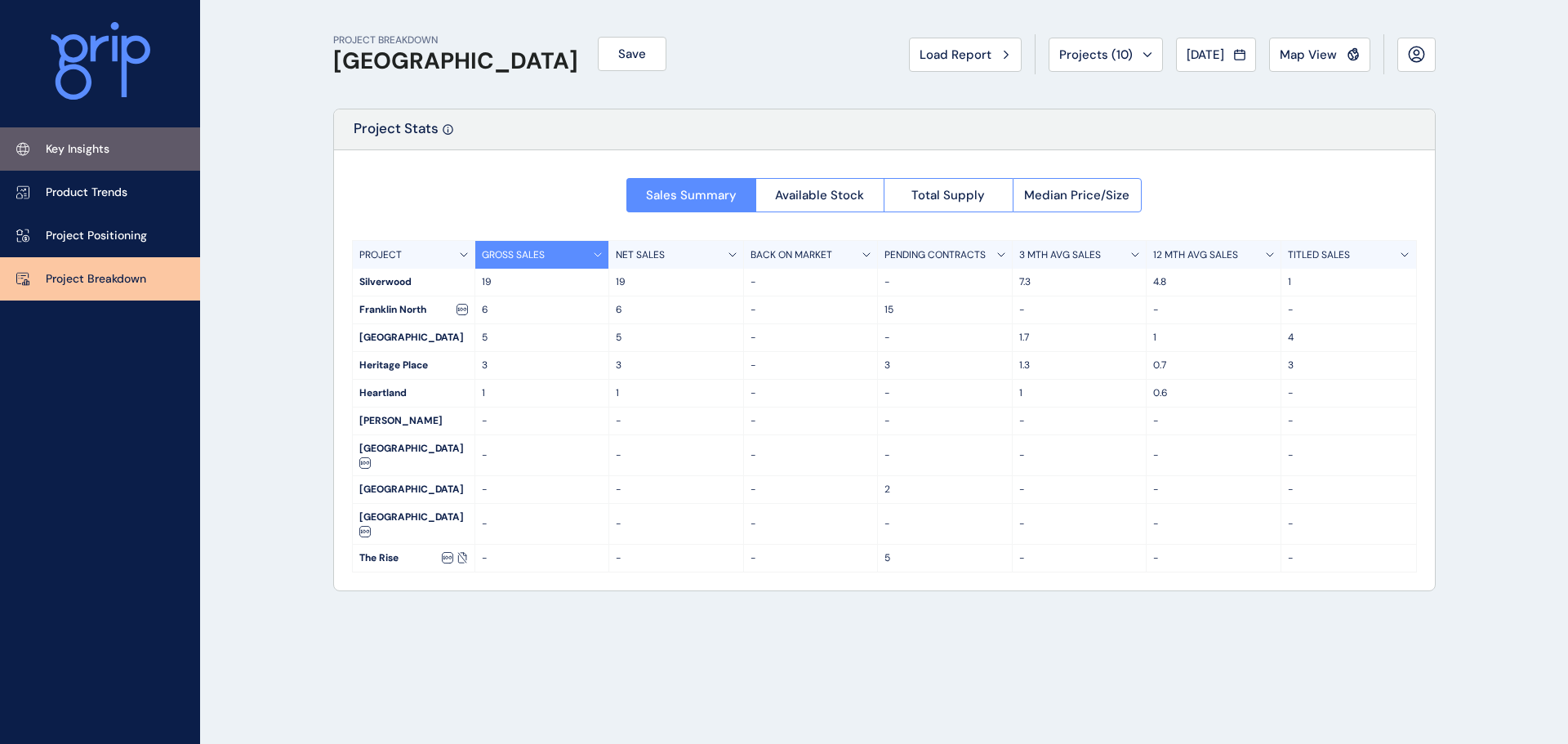
click at [103, 160] on link "Key Insights" at bounding box center [100, 149] width 200 height 43
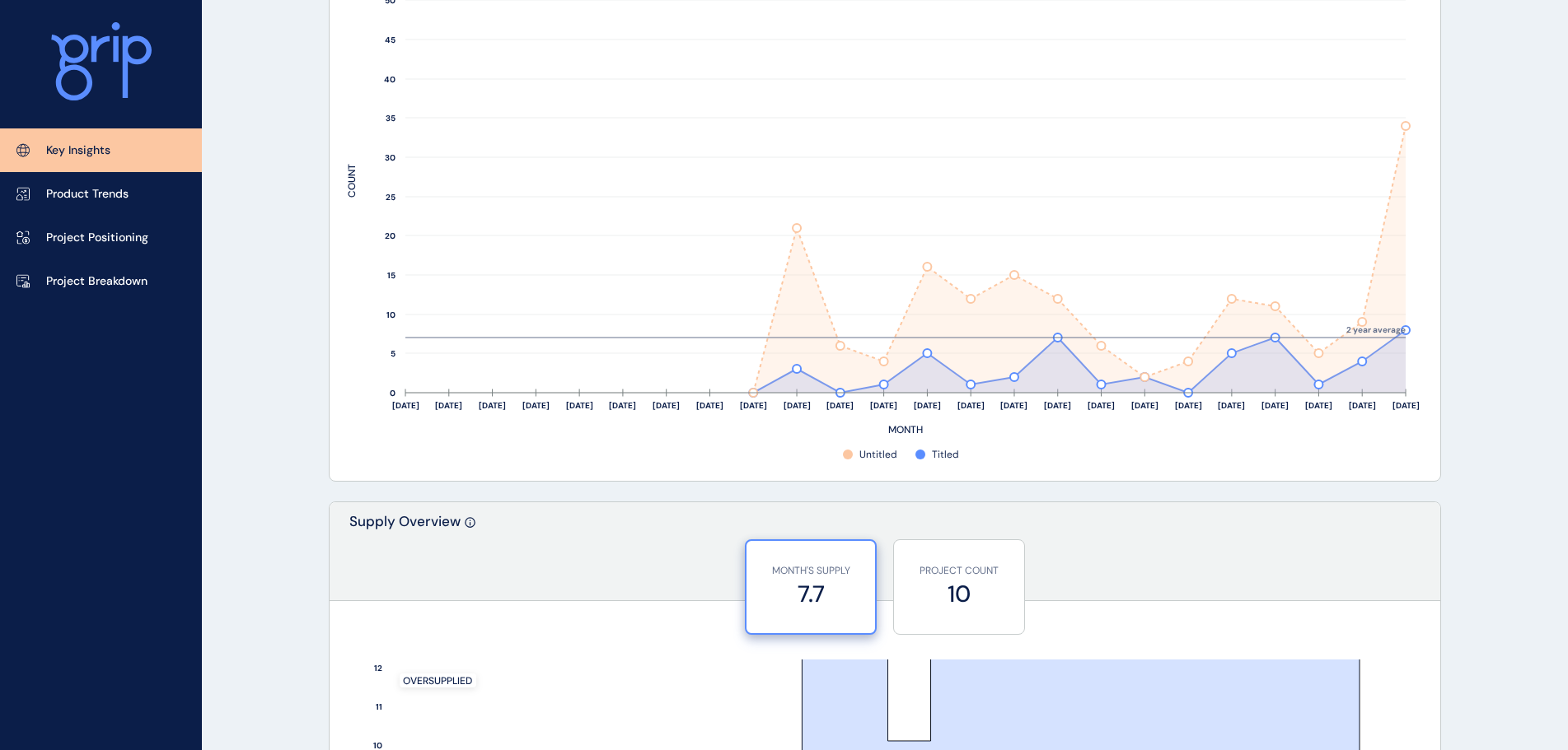
scroll to position [1153, 0]
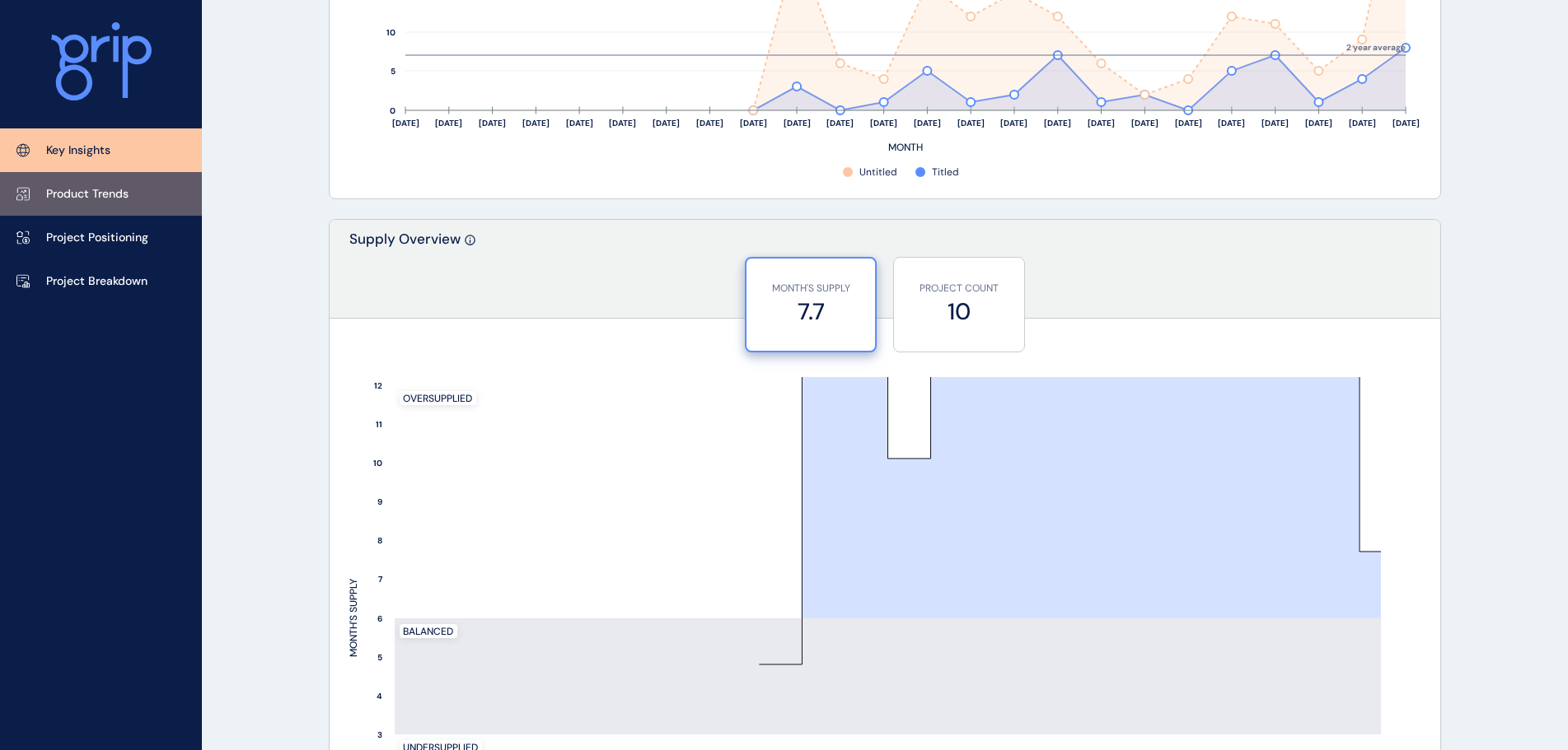
click at [127, 196] on p "Product Trends" at bounding box center [87, 194] width 82 height 17
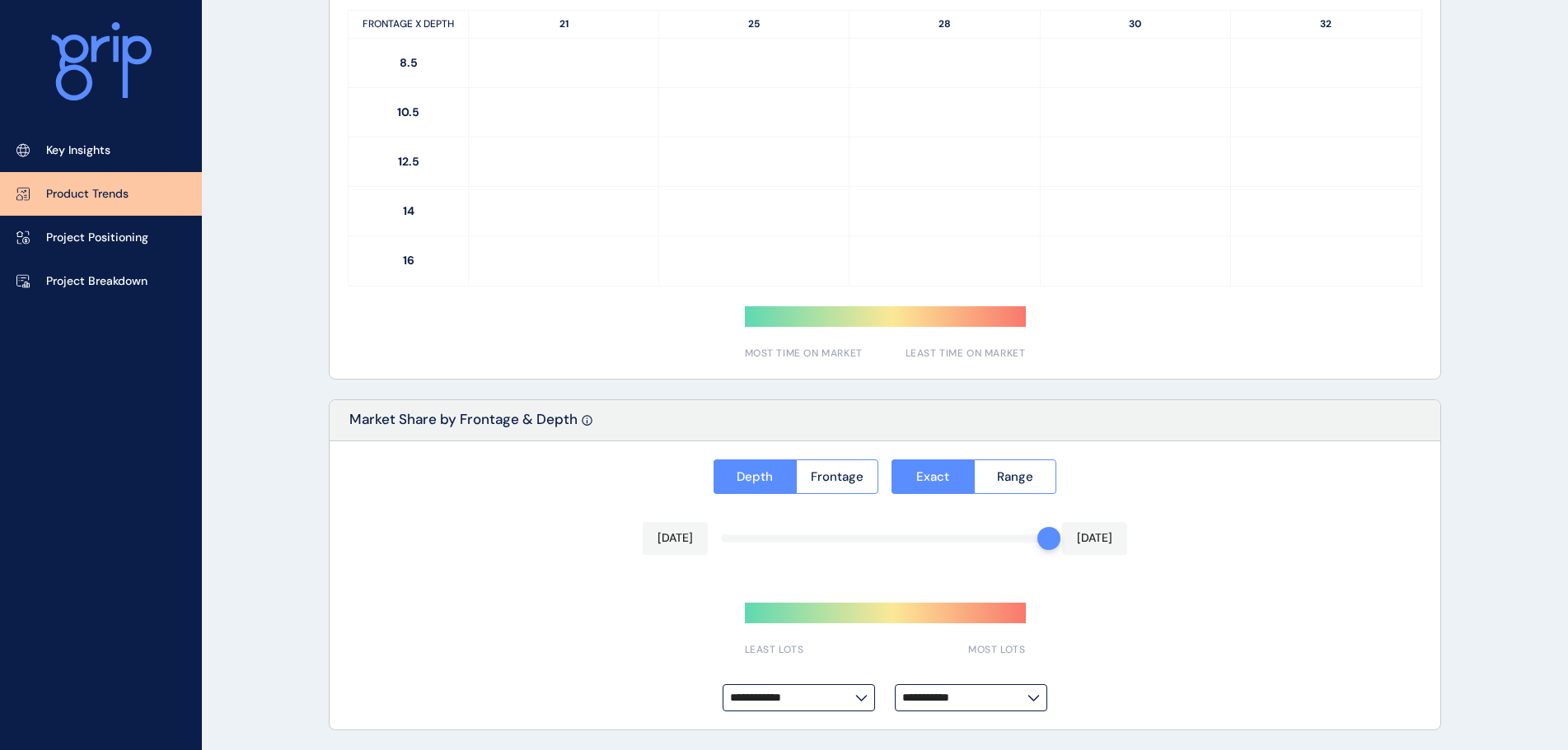
type input "**********"
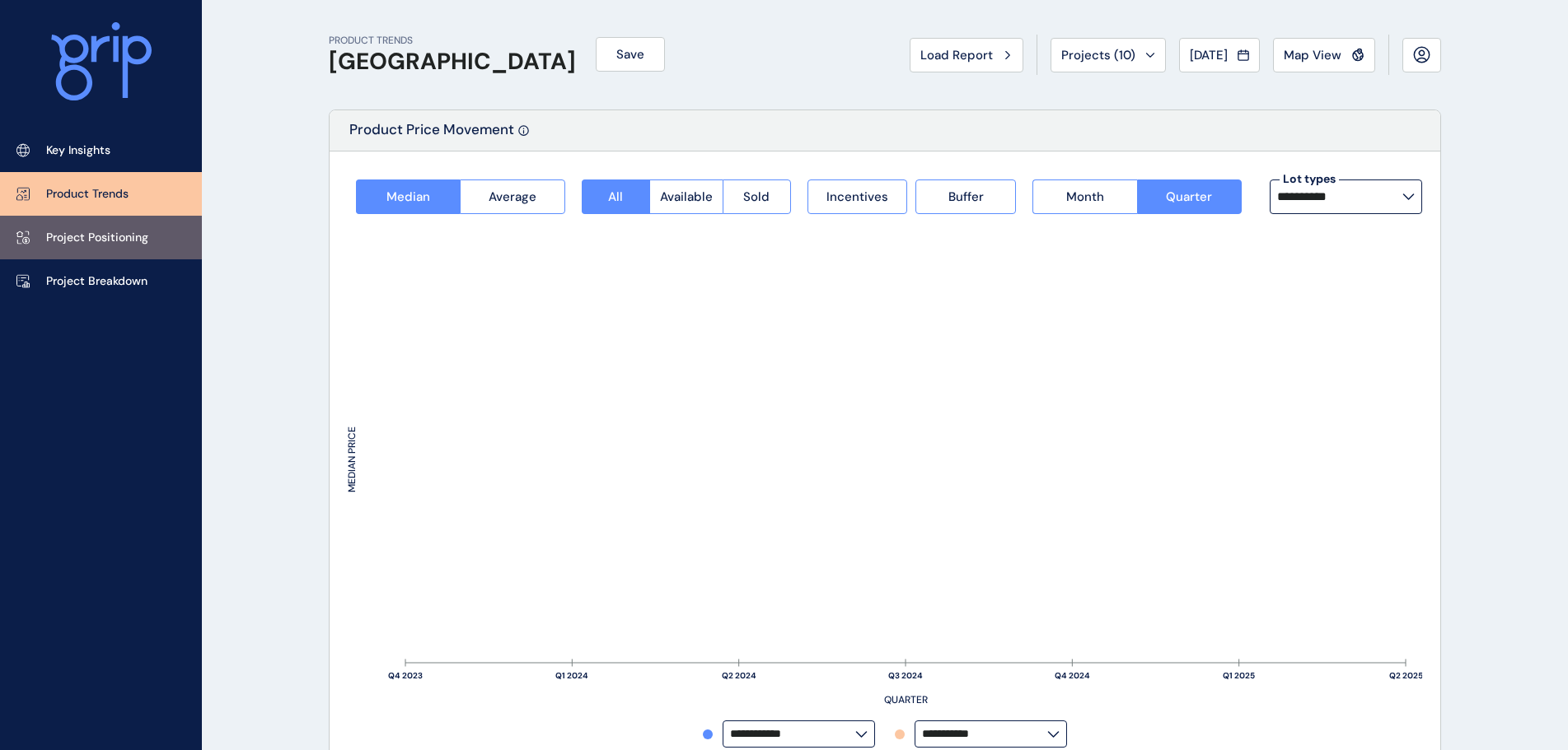
click at [68, 222] on link "Project Positioning" at bounding box center [101, 237] width 202 height 44
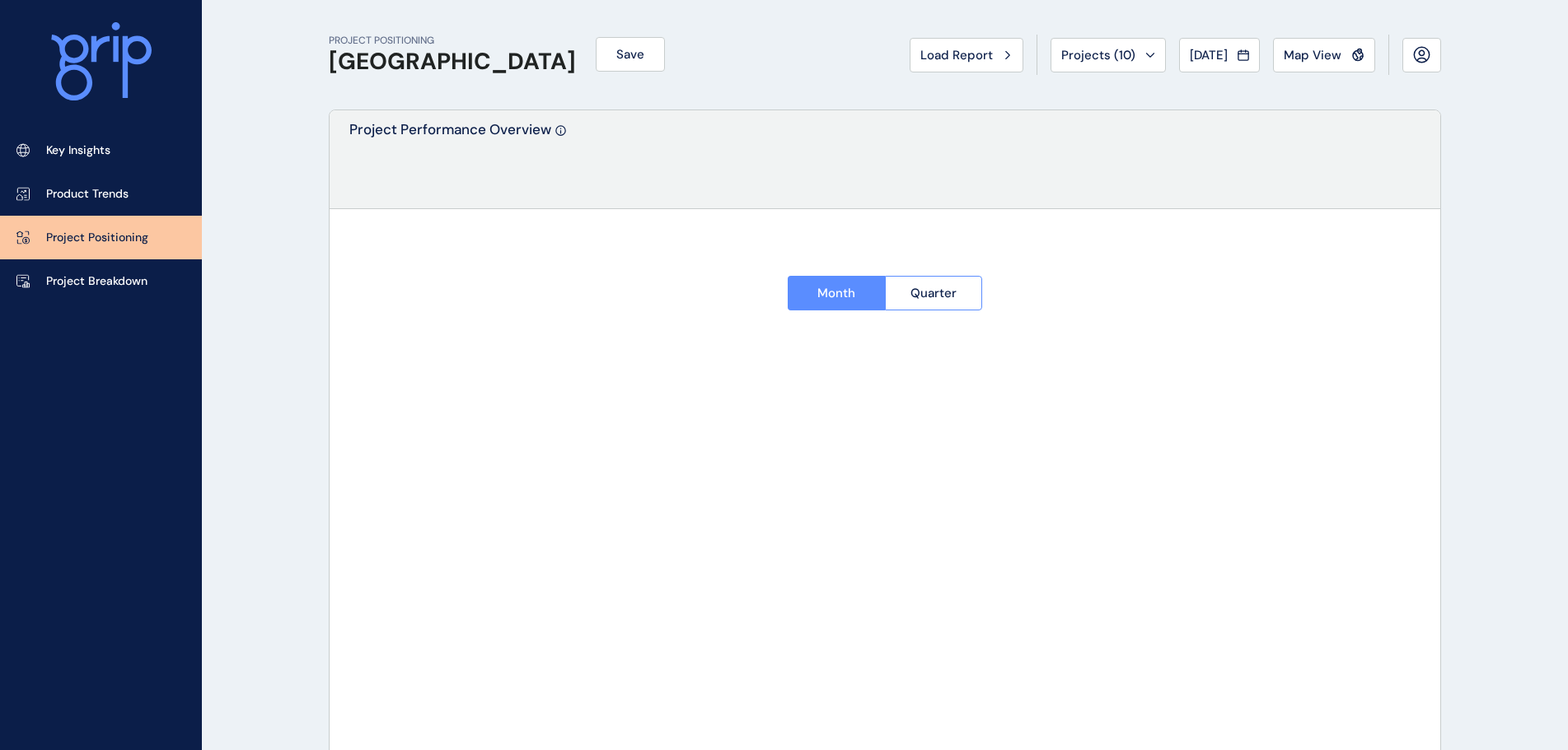
type input "**********"
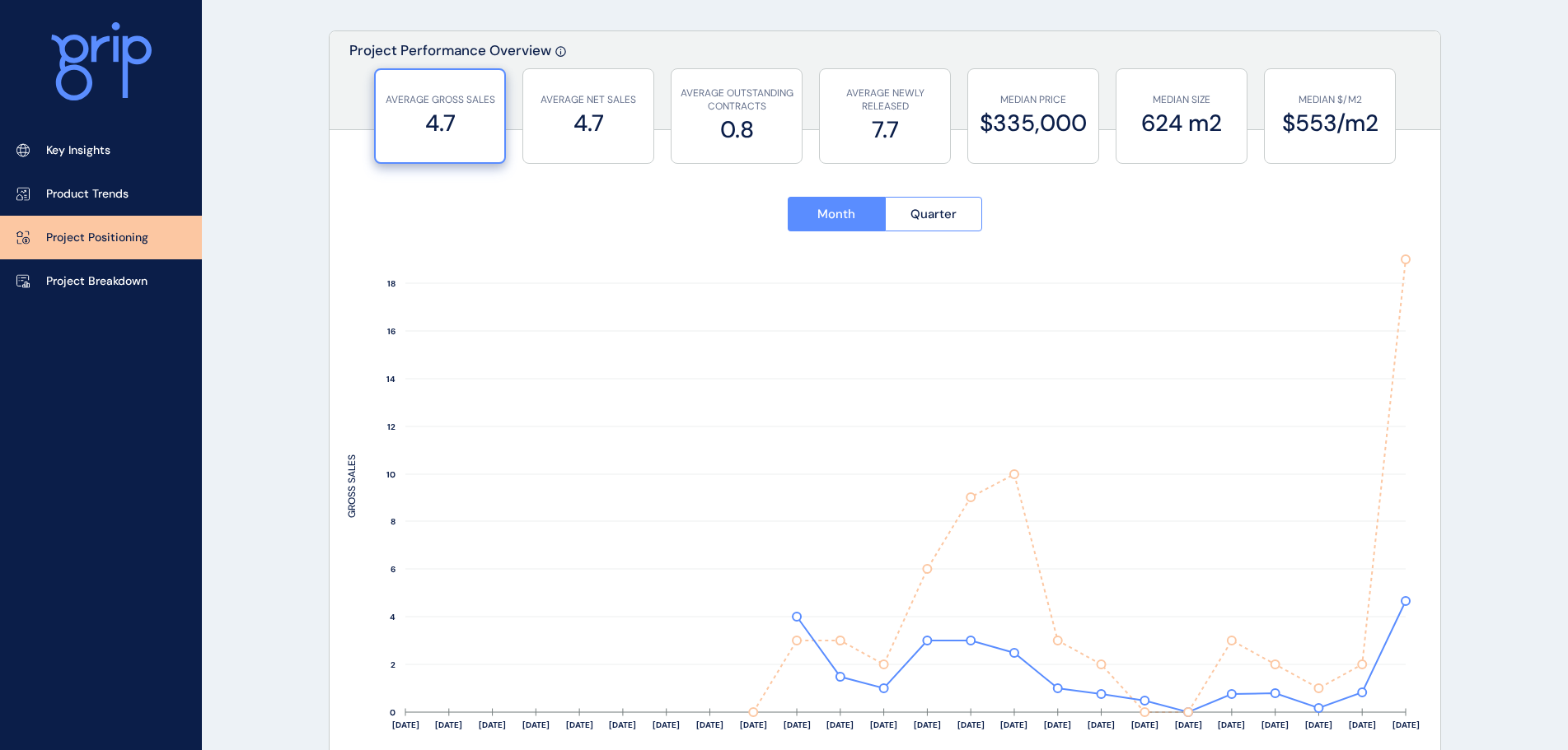
scroll to position [165, 0]
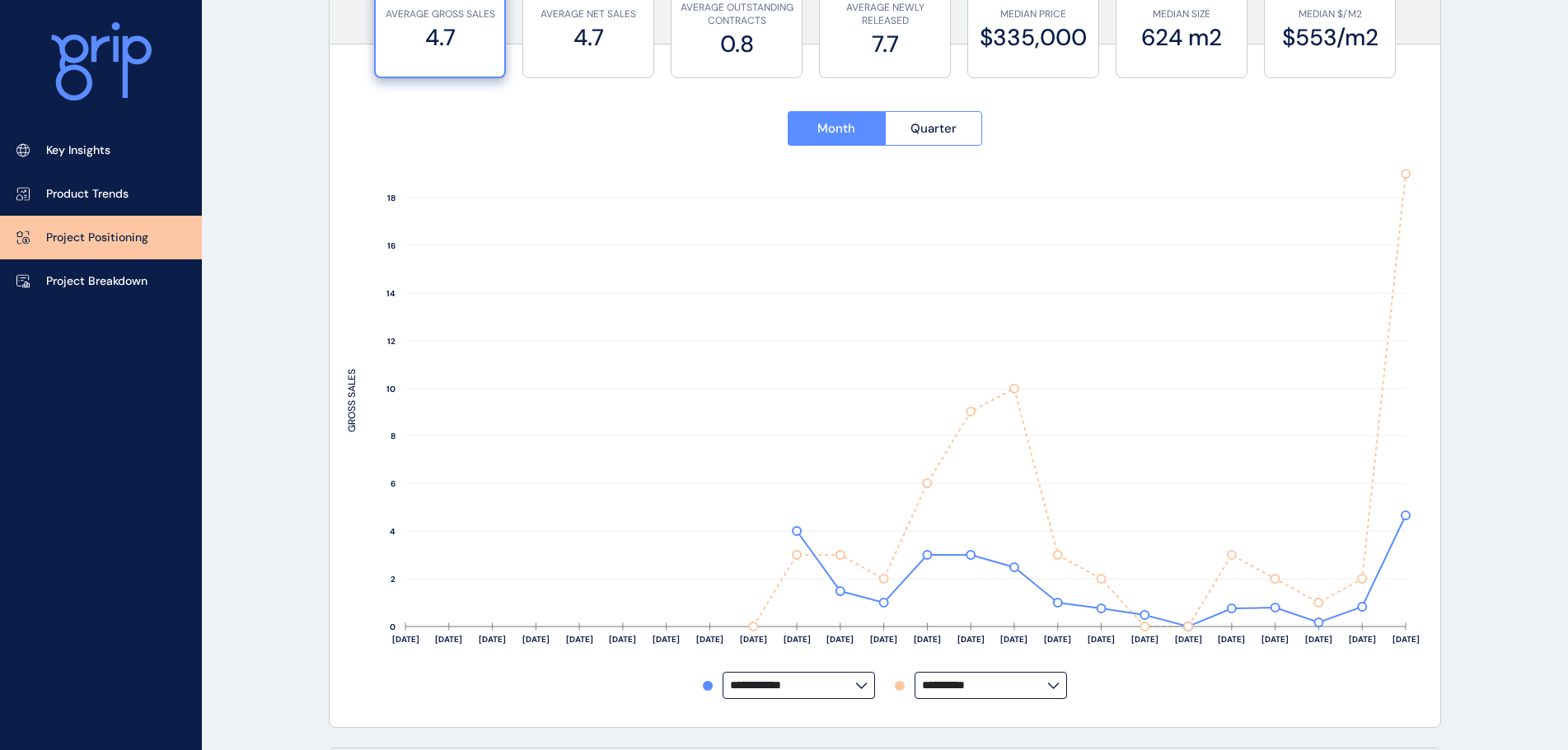
click at [958, 601] on input "**********" at bounding box center [984, 685] width 125 height 13
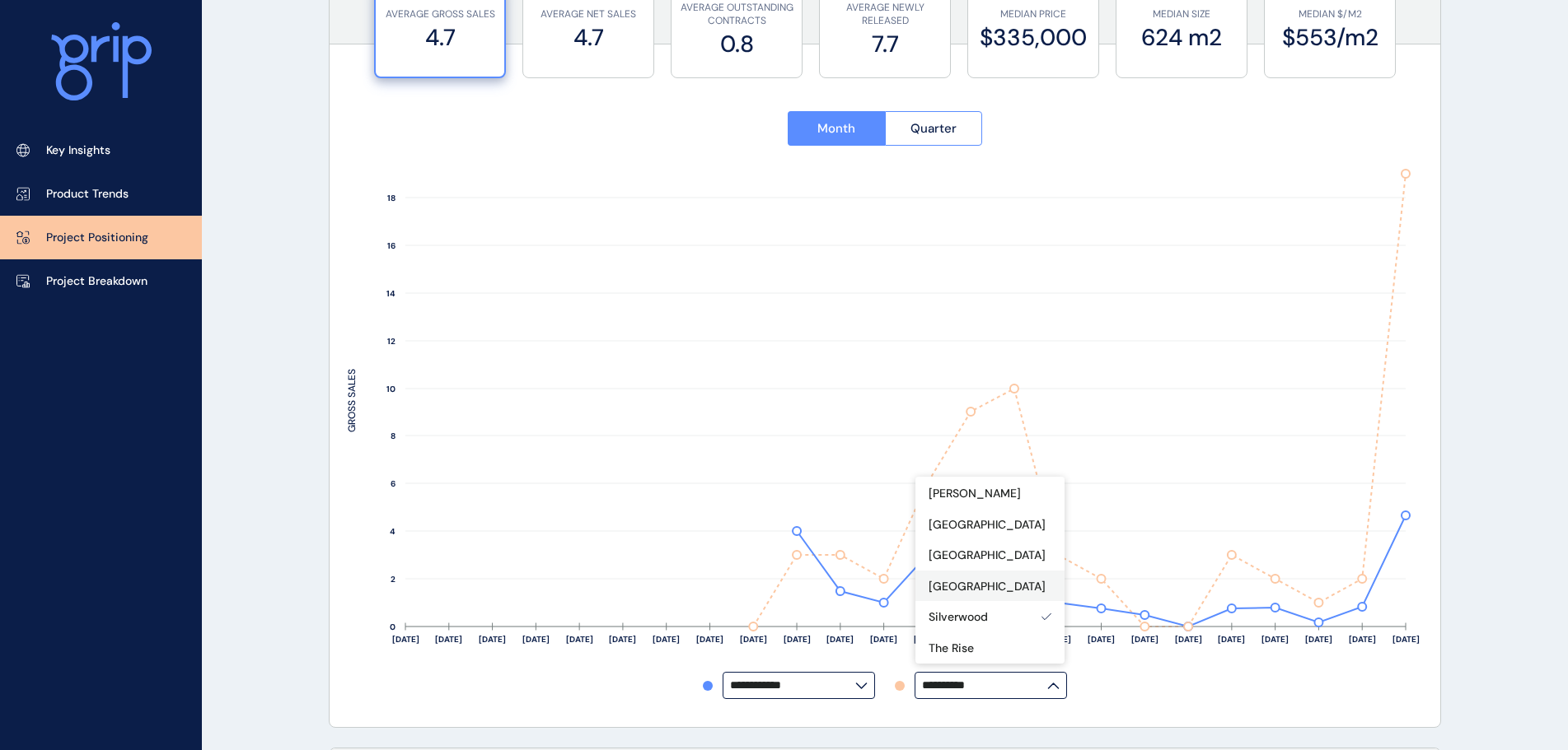
scroll to position [170, 0]
click at [998, 522] on p "[GEOGRAPHIC_DATA]" at bounding box center [988, 525] width 117 height 17
type input "**********"
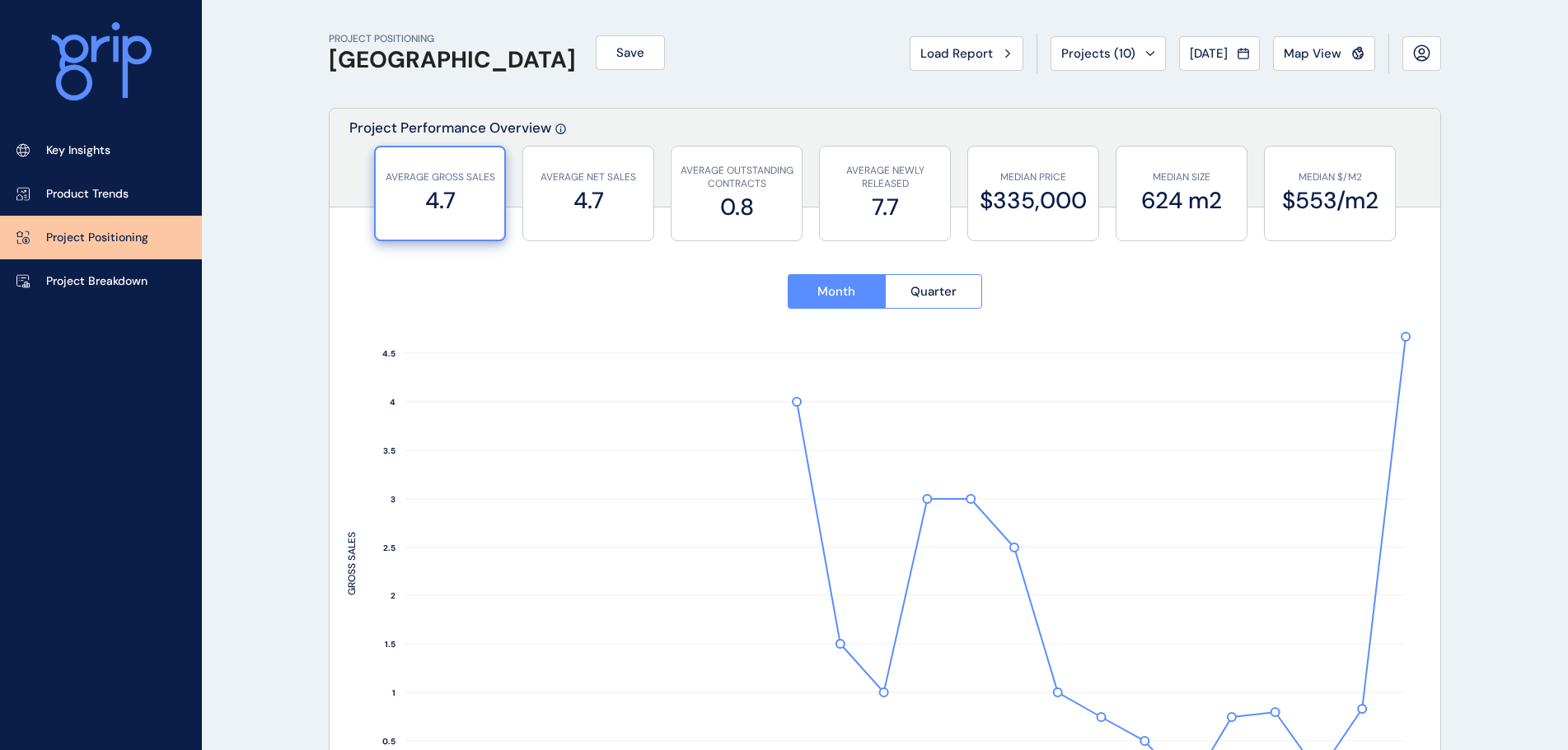
scroll to position [0, 0]
click at [125, 152] on link "Key Insights" at bounding box center [101, 150] width 202 height 44
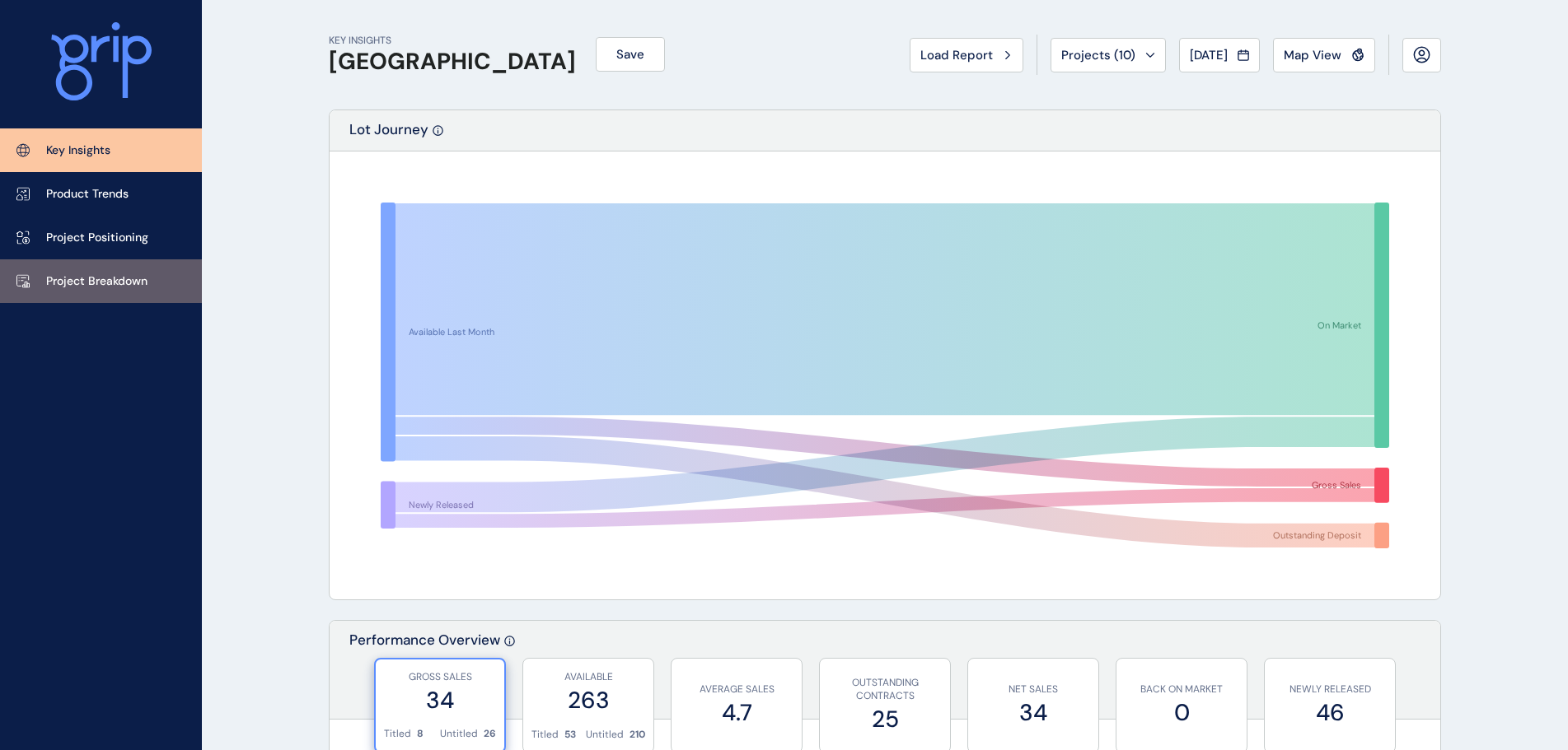
click at [136, 280] on p "Project Breakdown" at bounding box center [96, 282] width 101 height 17
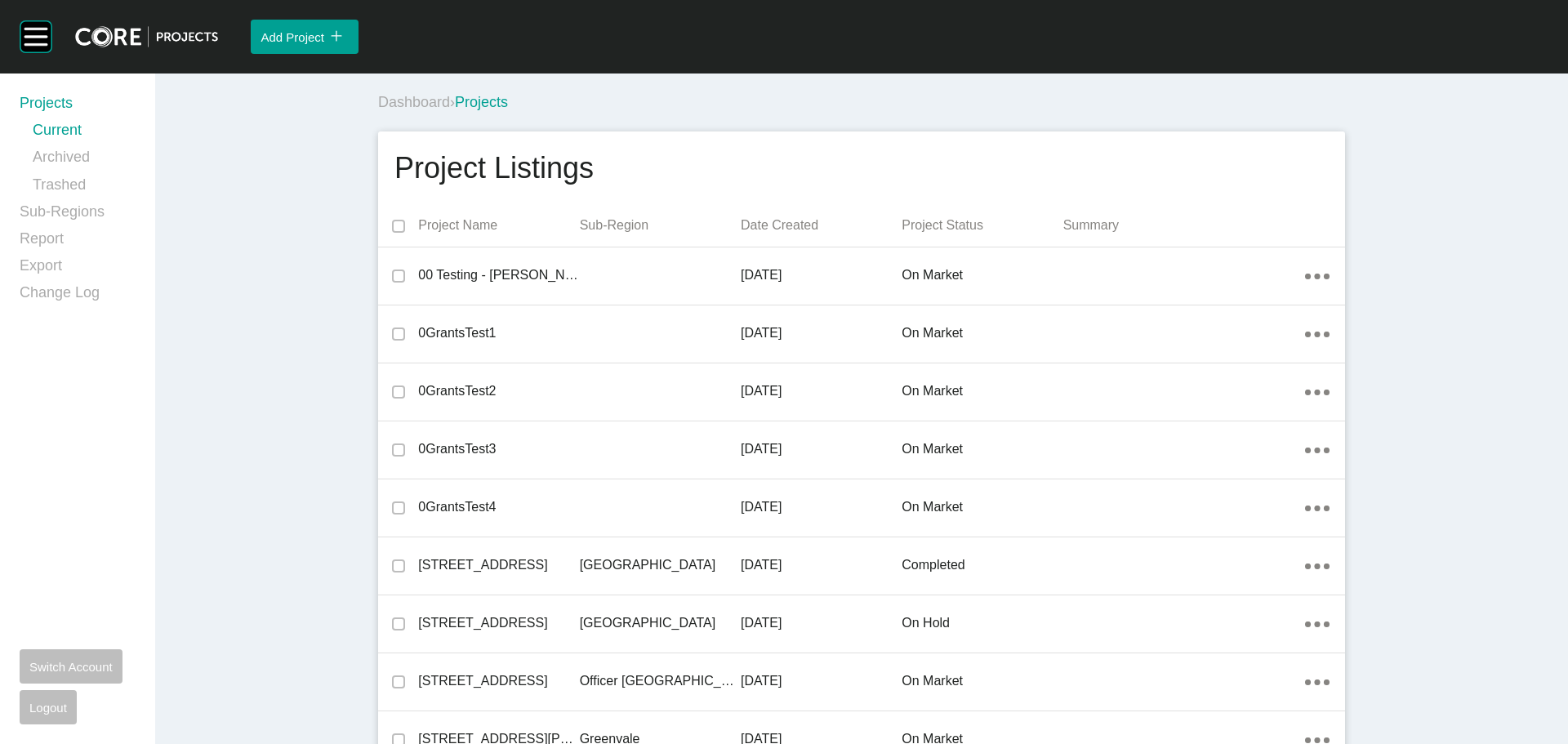
click at [682, 90] on div "Dashboard › Projects" at bounding box center [864, 102] width 973 height 45
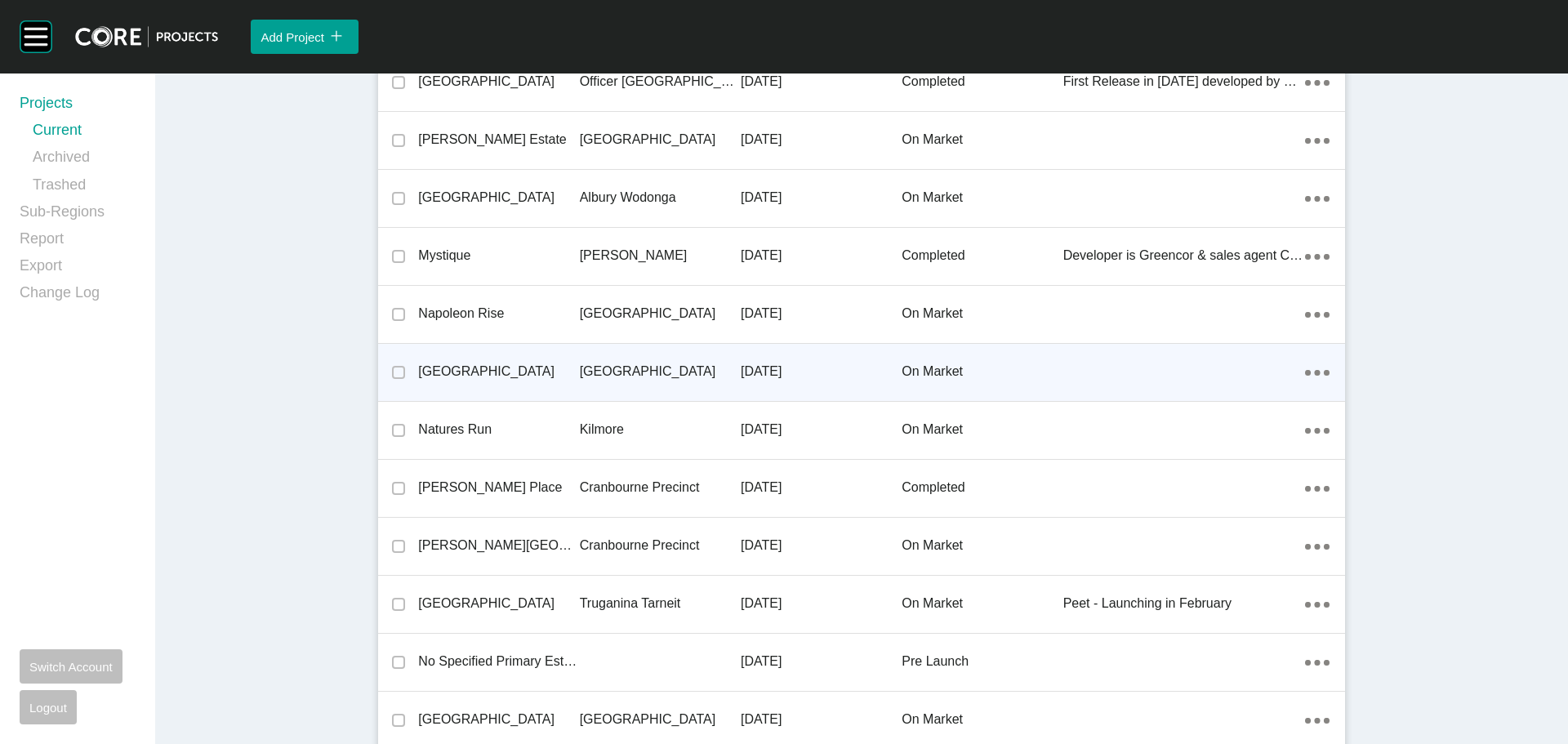
click at [468, 372] on p "[GEOGRAPHIC_DATA]" at bounding box center [499, 372] width 161 height 18
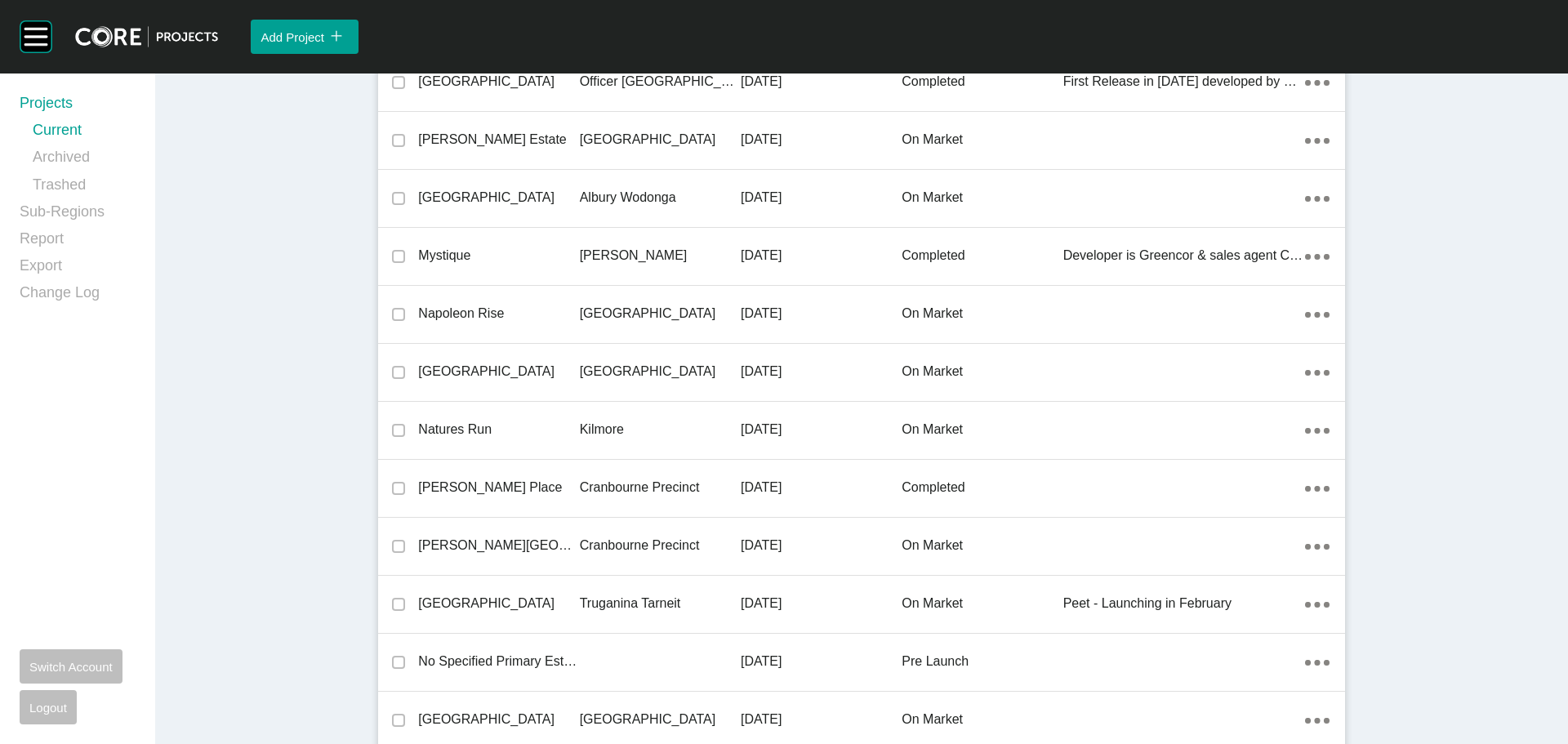
click at [497, 376] on div "Group 2 Created with Sketch. . Add Project icon/tick copy 11 Created with Sketc…" at bounding box center [784, 372] width 1568 height 744
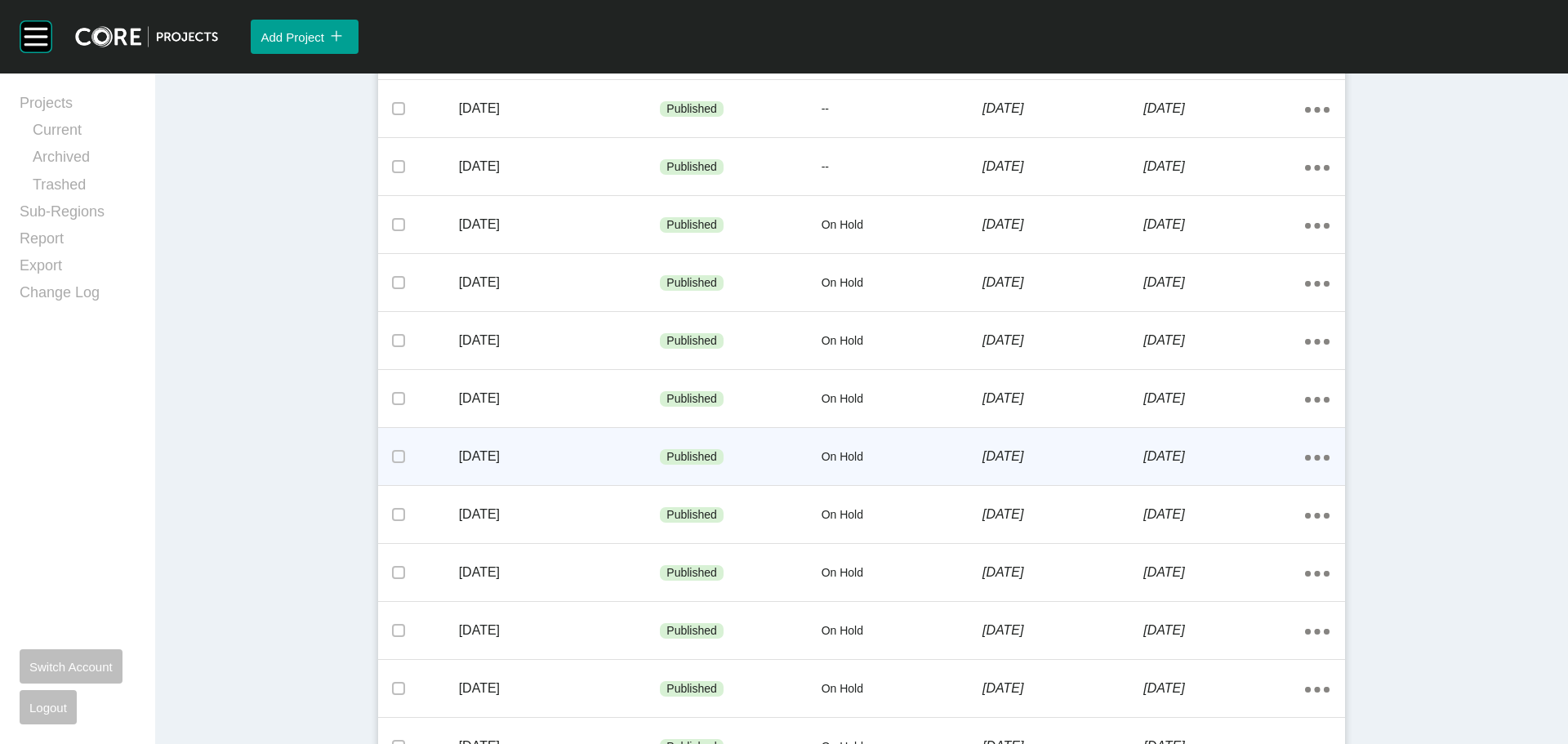
scroll to position [719, 0]
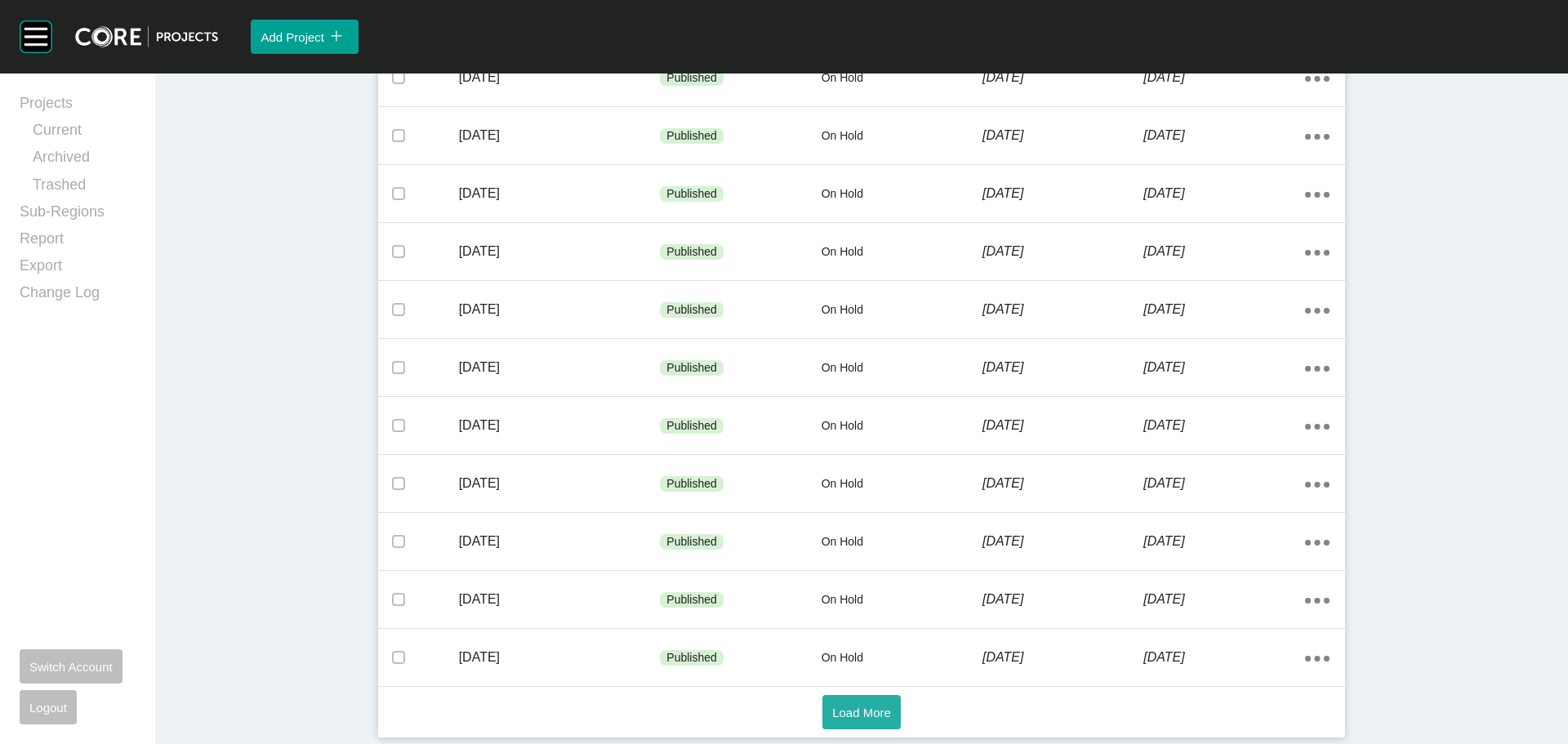
click at [863, 706] on span "Load More" at bounding box center [861, 712] width 59 height 14
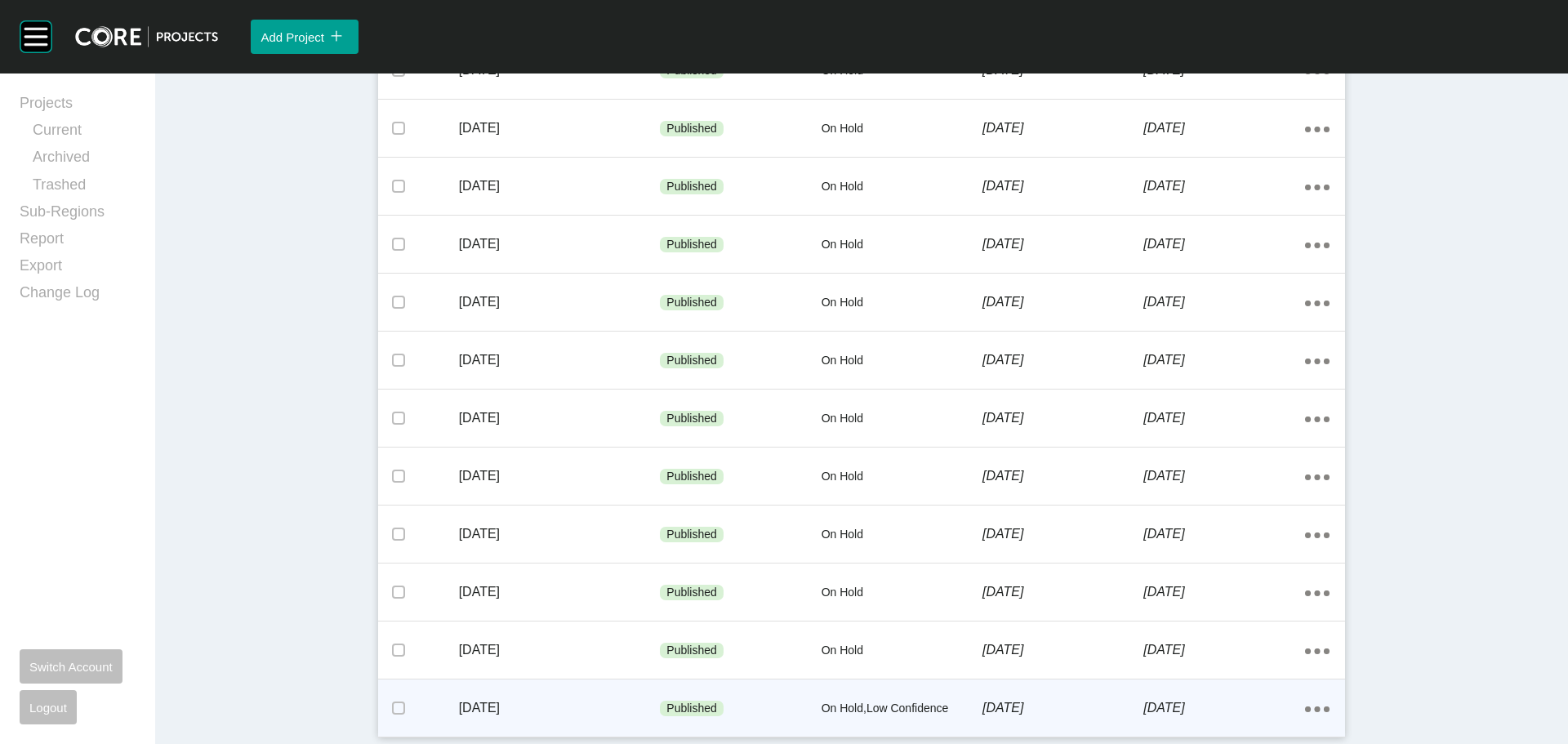
click at [877, 702] on p "On Hold,Low Confidence" at bounding box center [902, 709] width 161 height 17
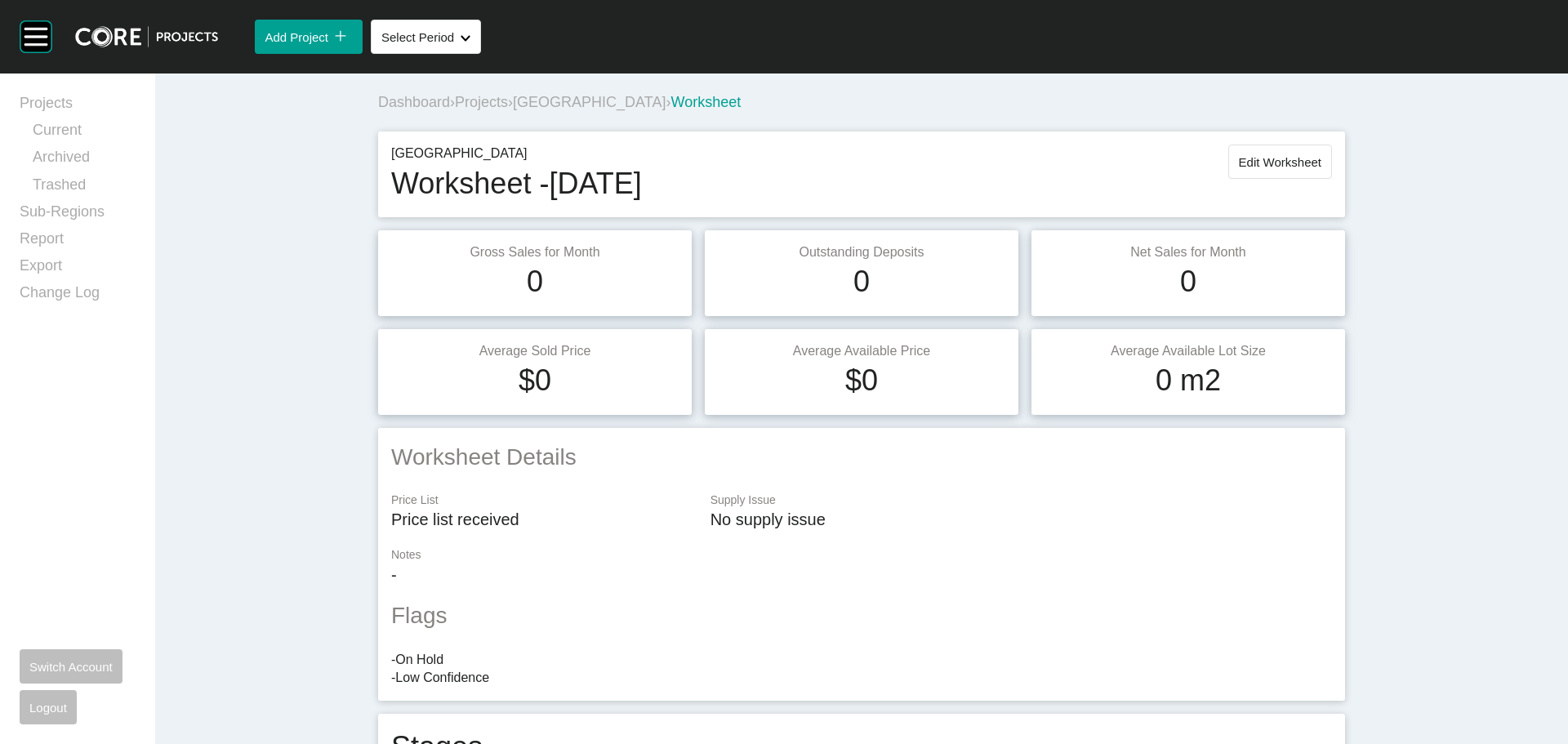
click at [579, 96] on span "[GEOGRAPHIC_DATA]" at bounding box center [589, 102] width 153 height 17
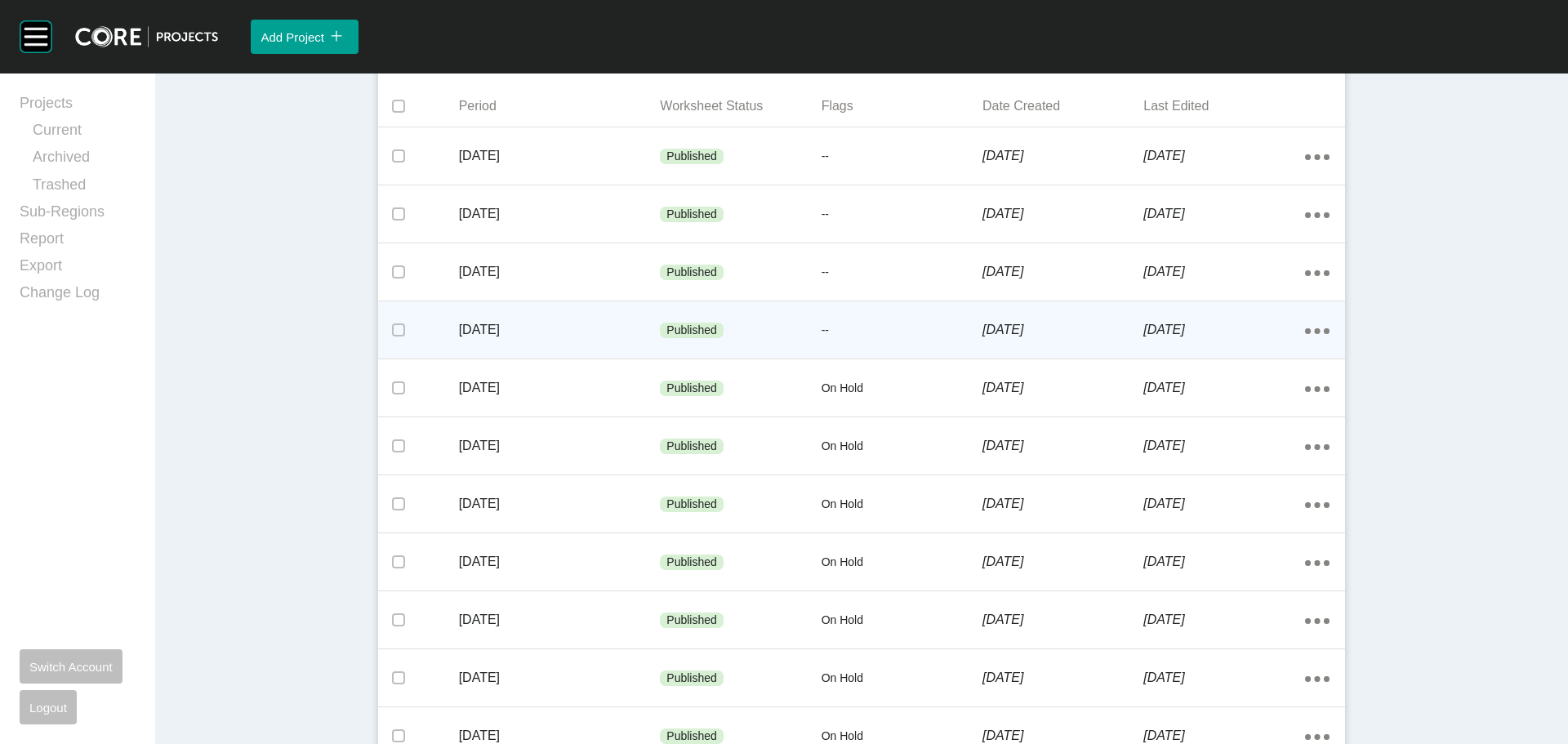
click at [837, 341] on div "--" at bounding box center [902, 331] width 161 height 49
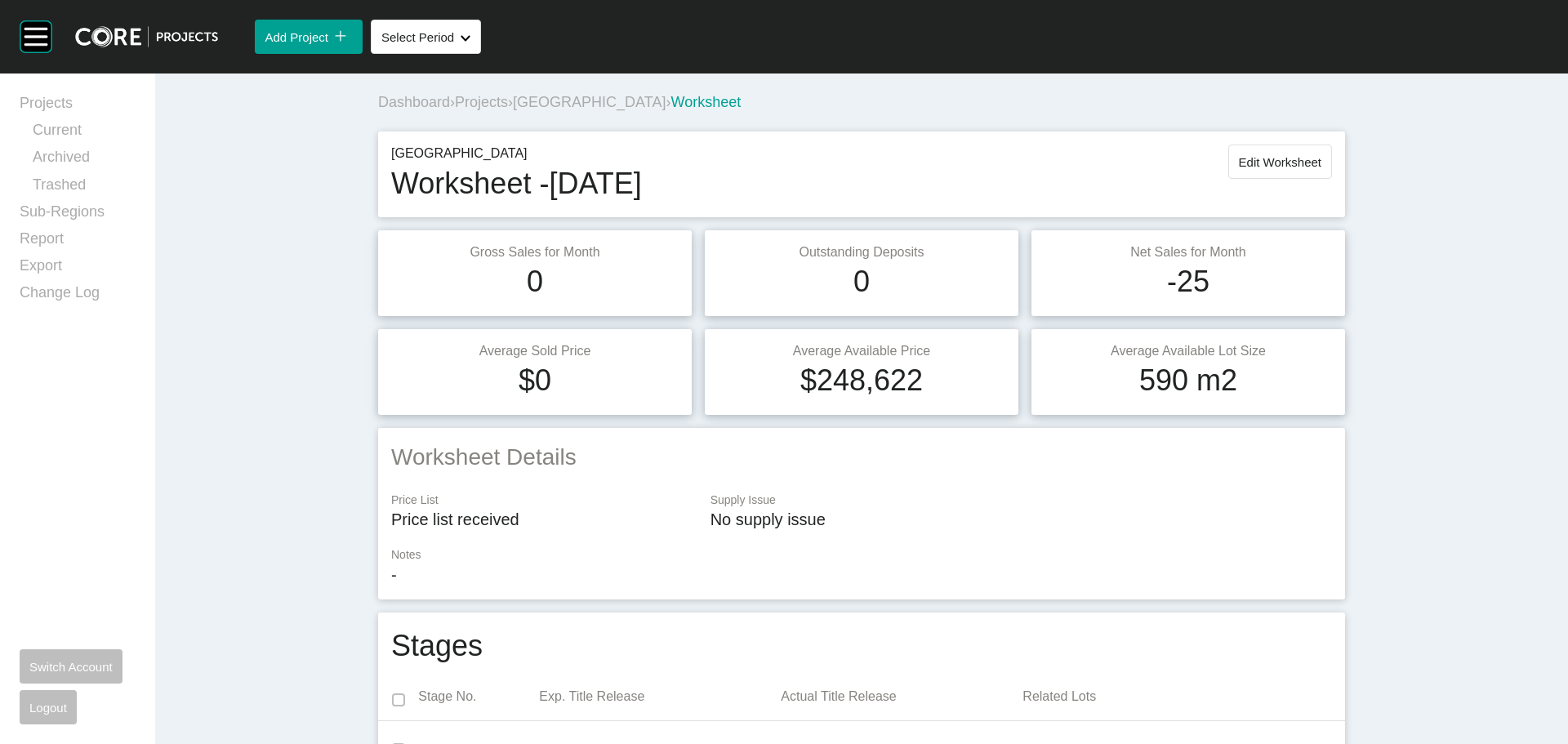
click at [567, 109] on span "[GEOGRAPHIC_DATA]" at bounding box center [589, 102] width 153 height 17
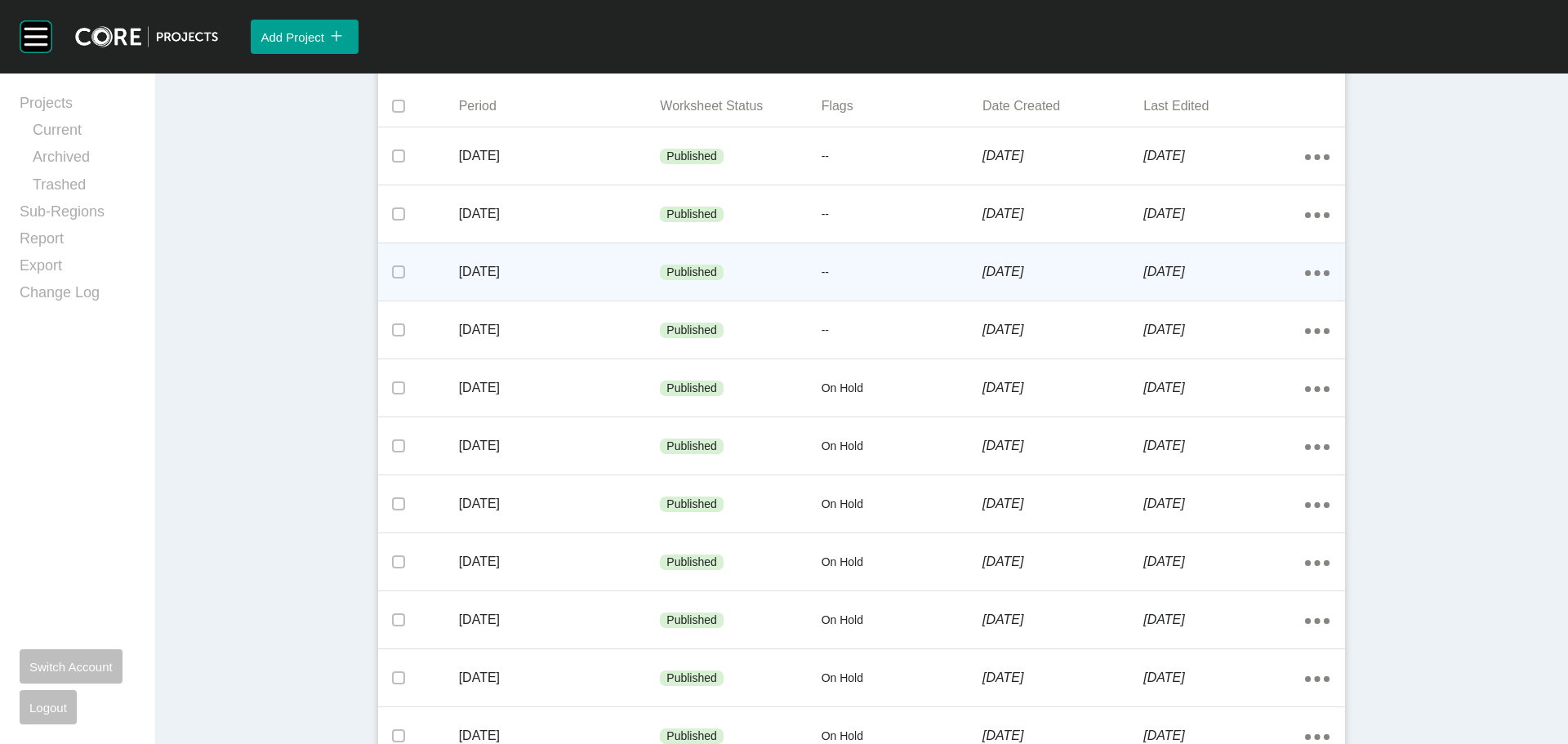
click at [803, 268] on div "Published" at bounding box center [740, 273] width 161 height 49
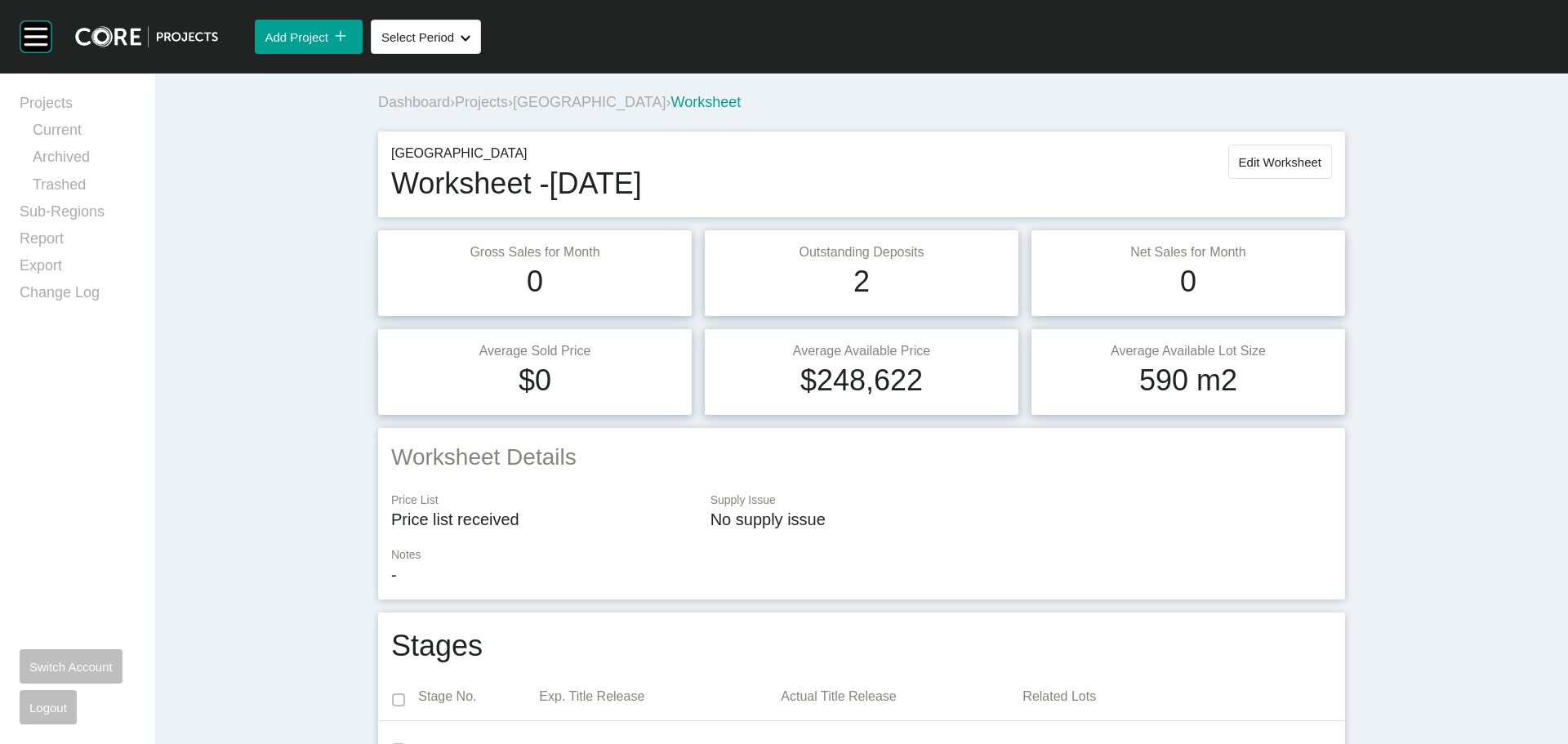
click at [563, 104] on span "[GEOGRAPHIC_DATA]" at bounding box center [589, 102] width 153 height 17
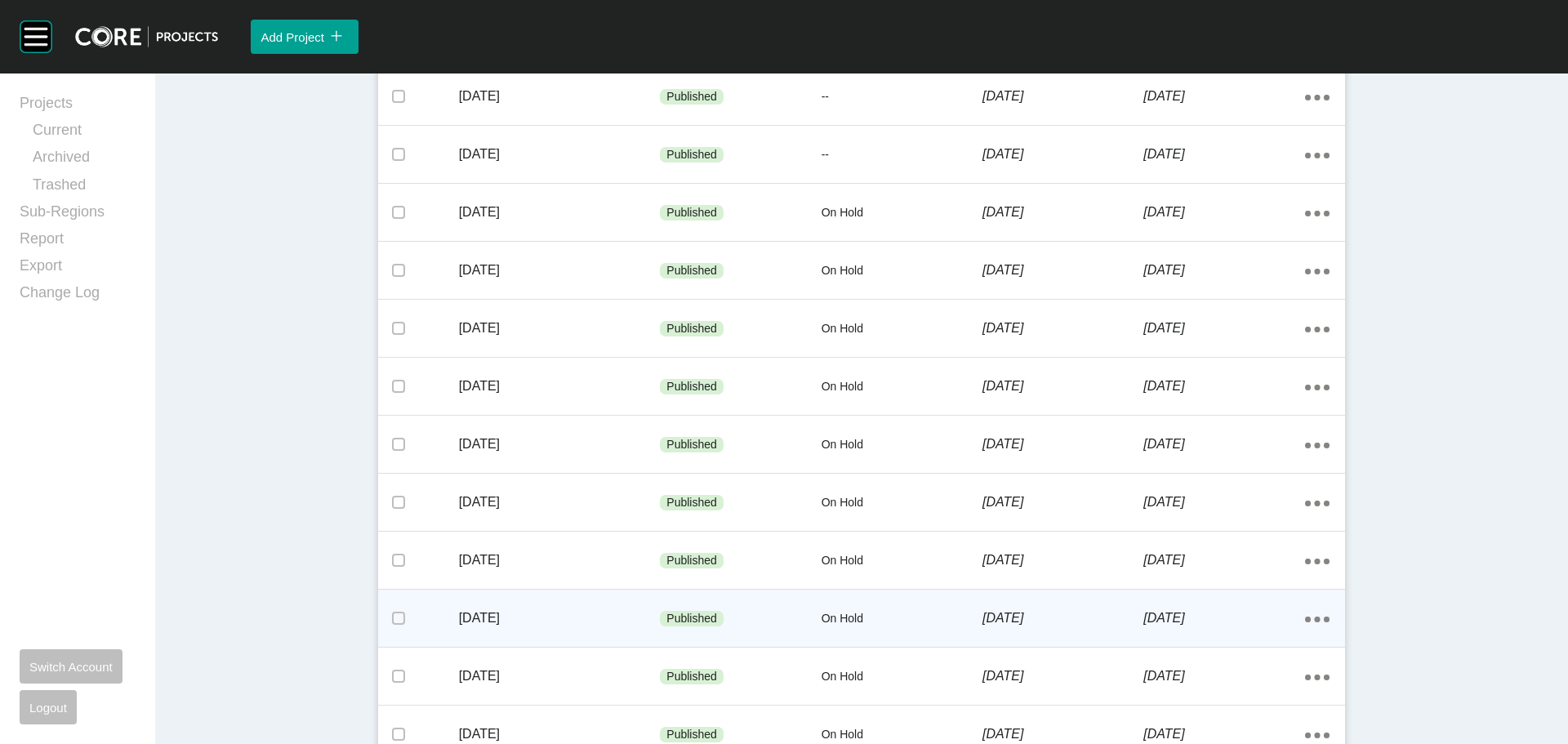
scroll to position [392, 0]
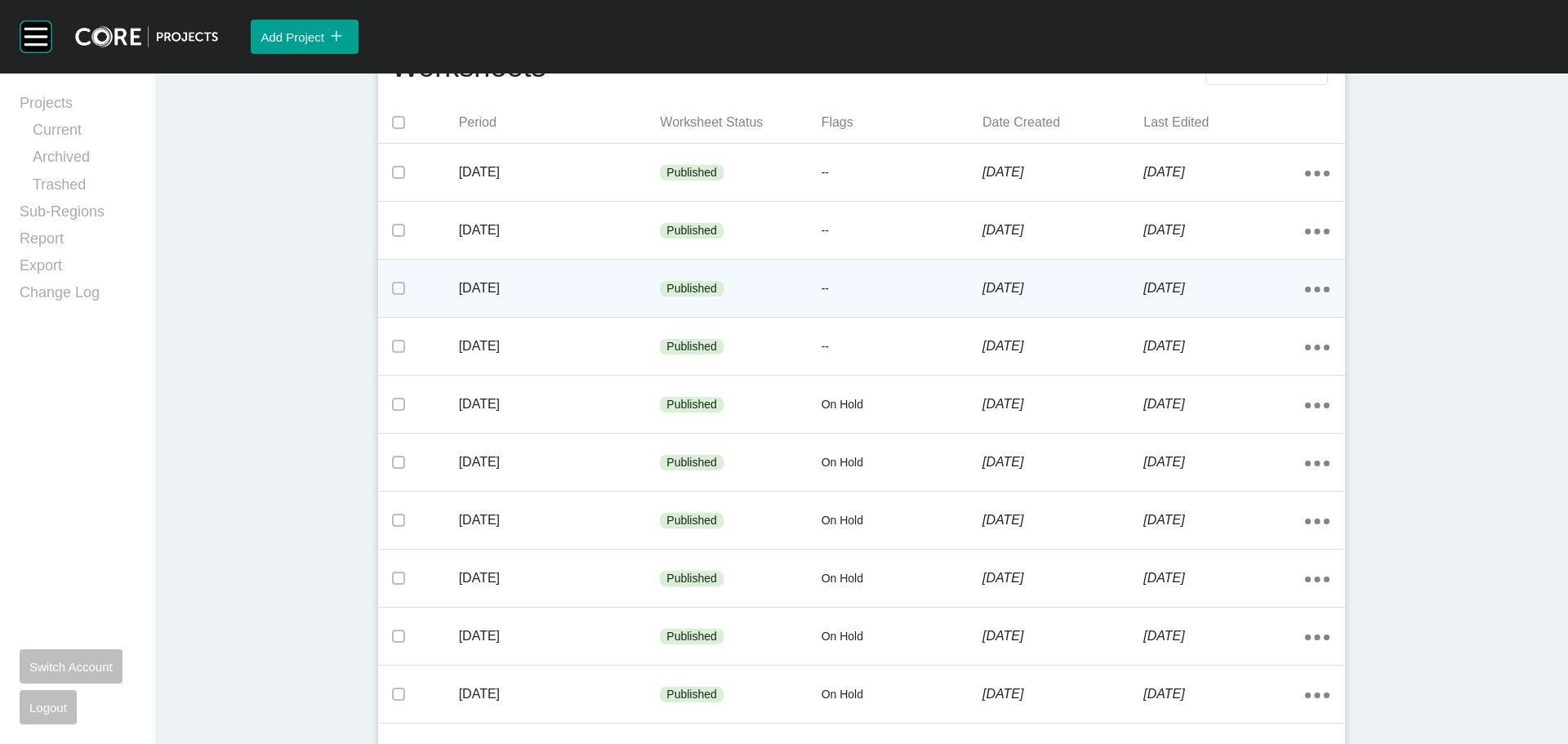
click at [823, 298] on div "--" at bounding box center [902, 288] width 161 height 49
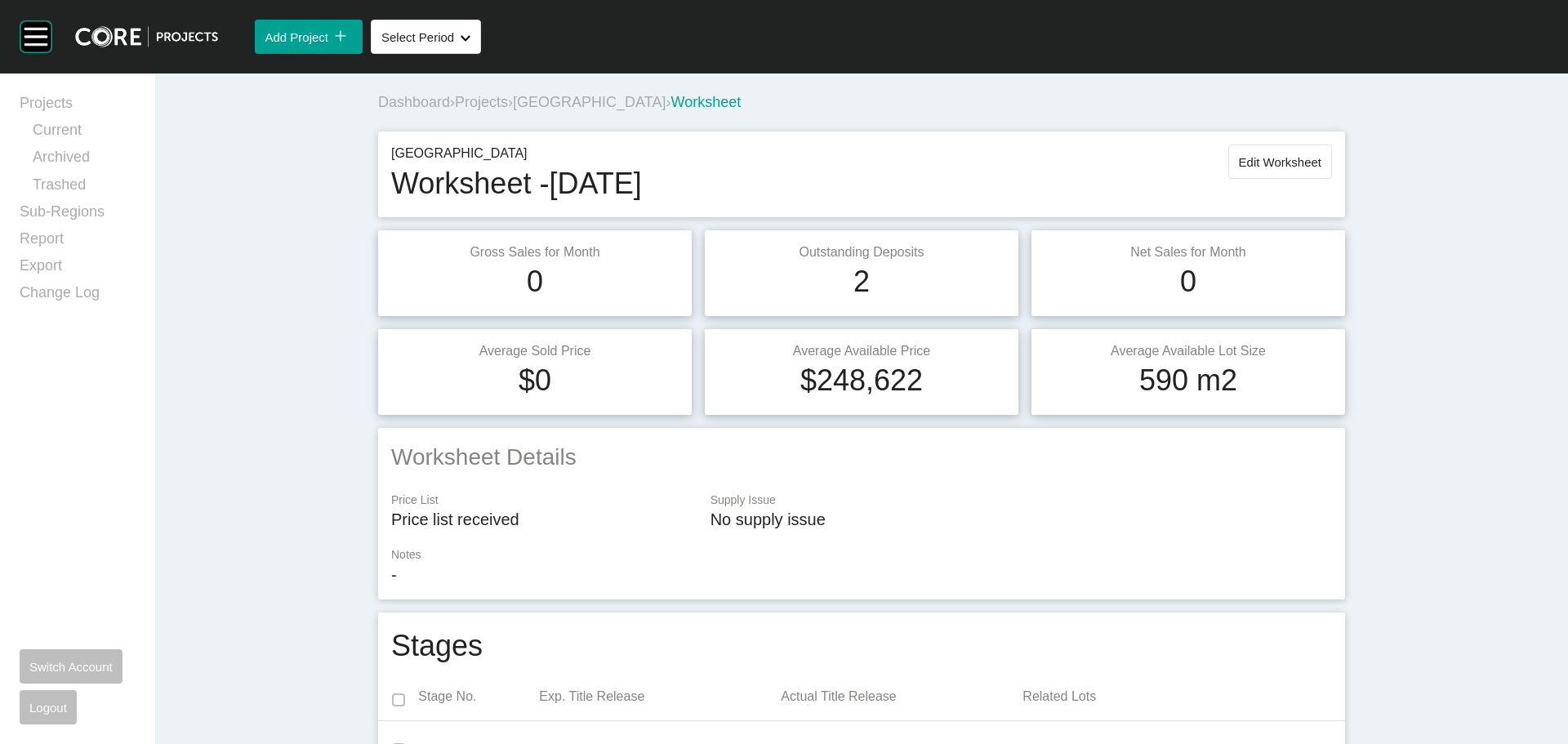
click at [566, 100] on span "[GEOGRAPHIC_DATA]" at bounding box center [589, 102] width 153 height 17
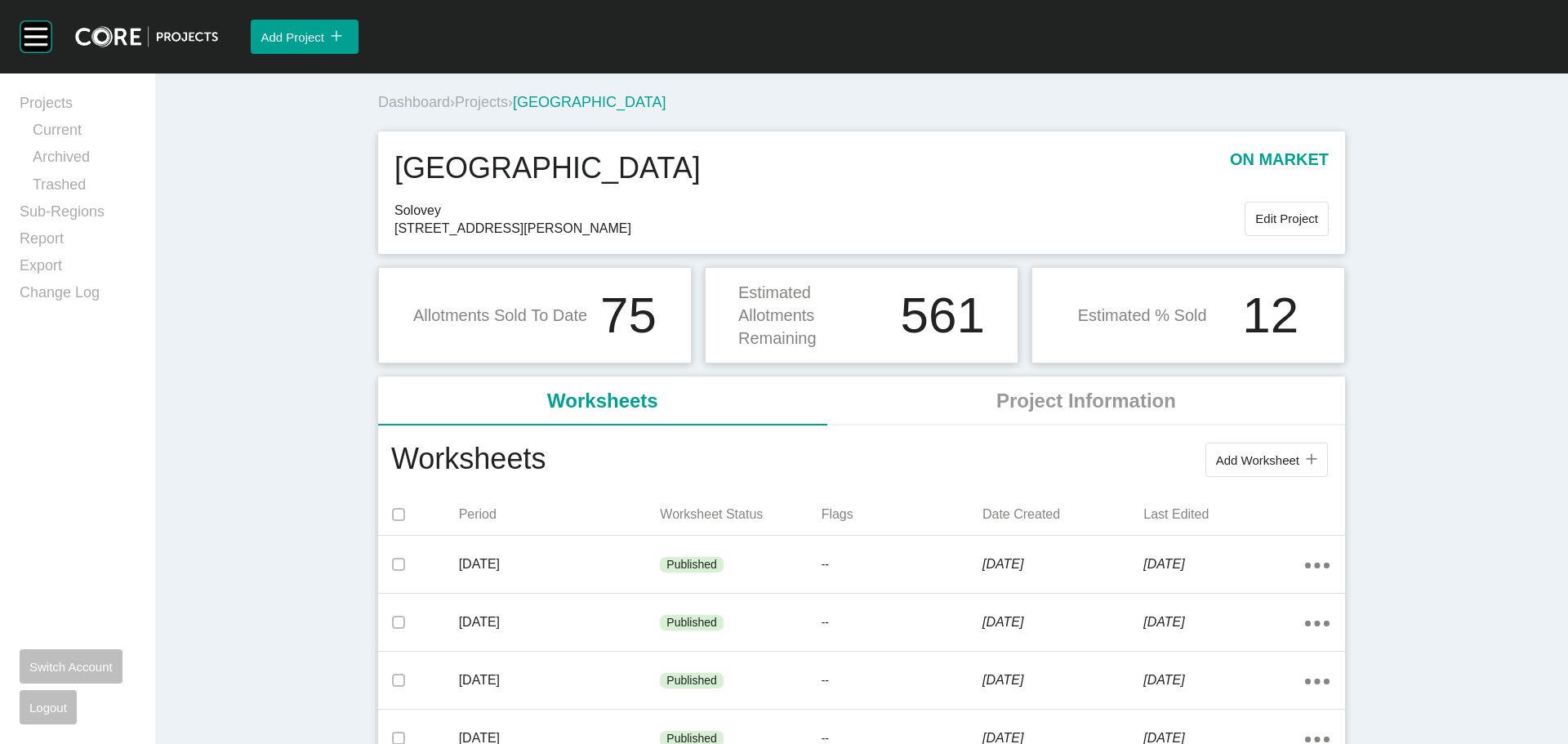
scroll to position [327, 0]
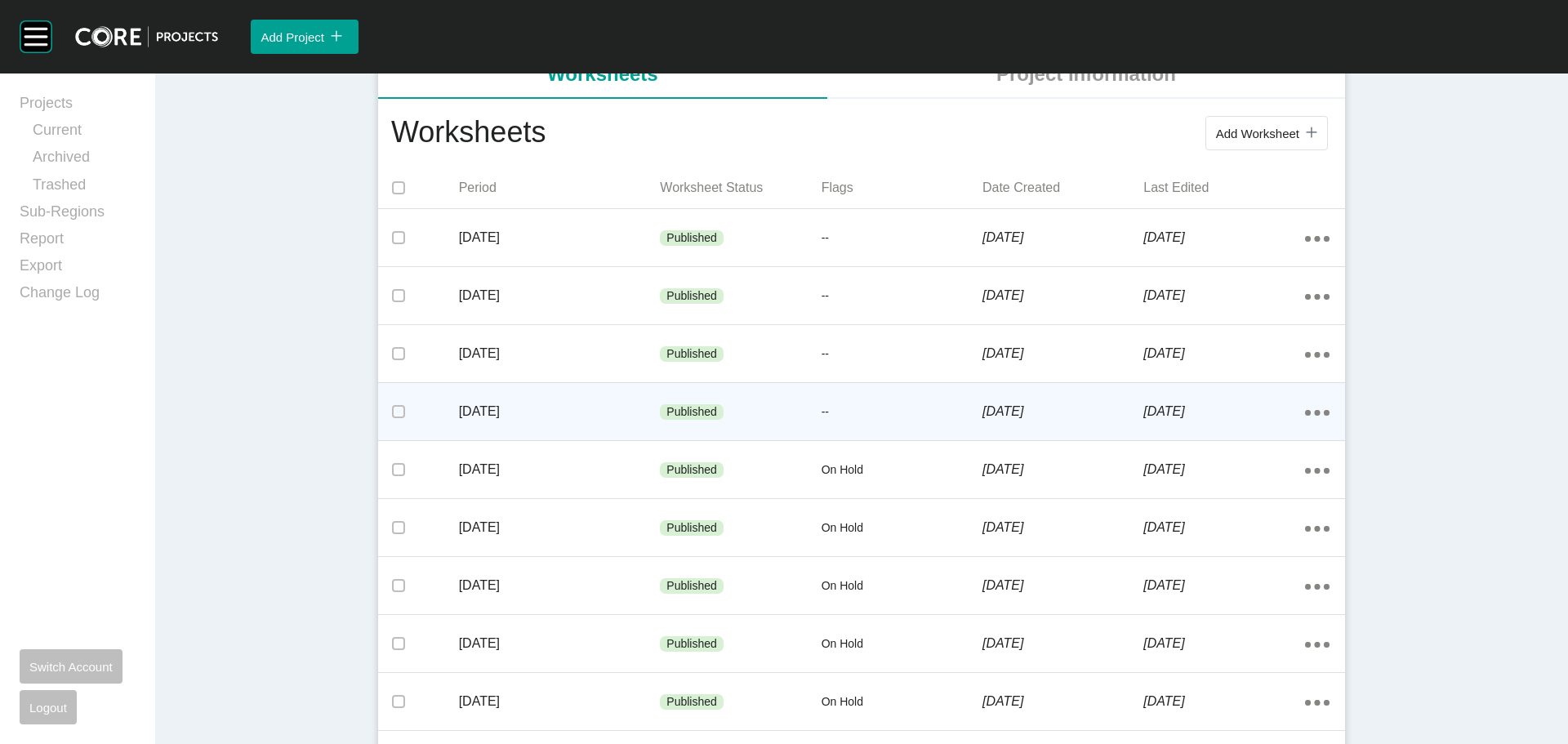
click at [832, 413] on p "--" at bounding box center [902, 412] width 161 height 17
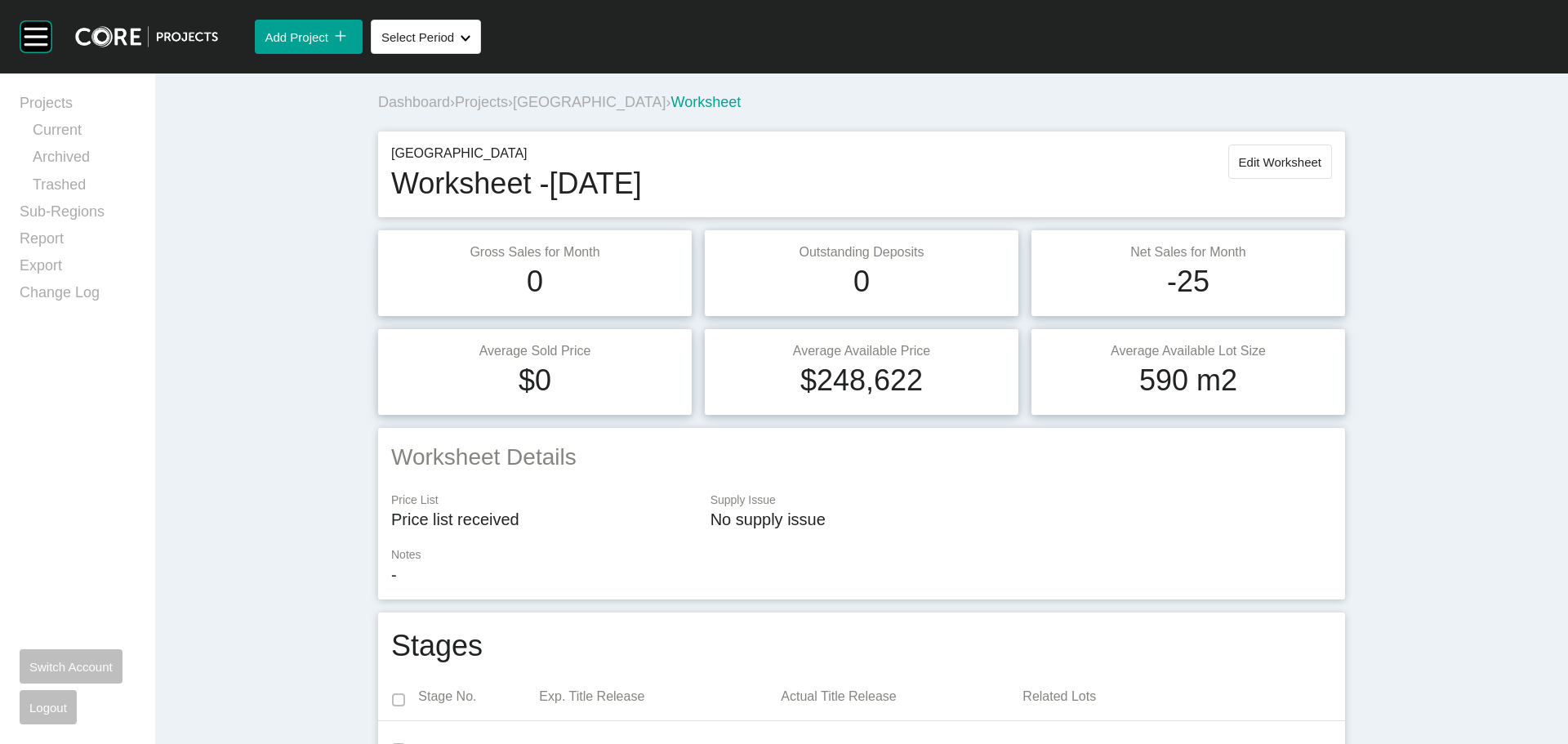
click at [582, 95] on span "[GEOGRAPHIC_DATA]" at bounding box center [589, 102] width 153 height 17
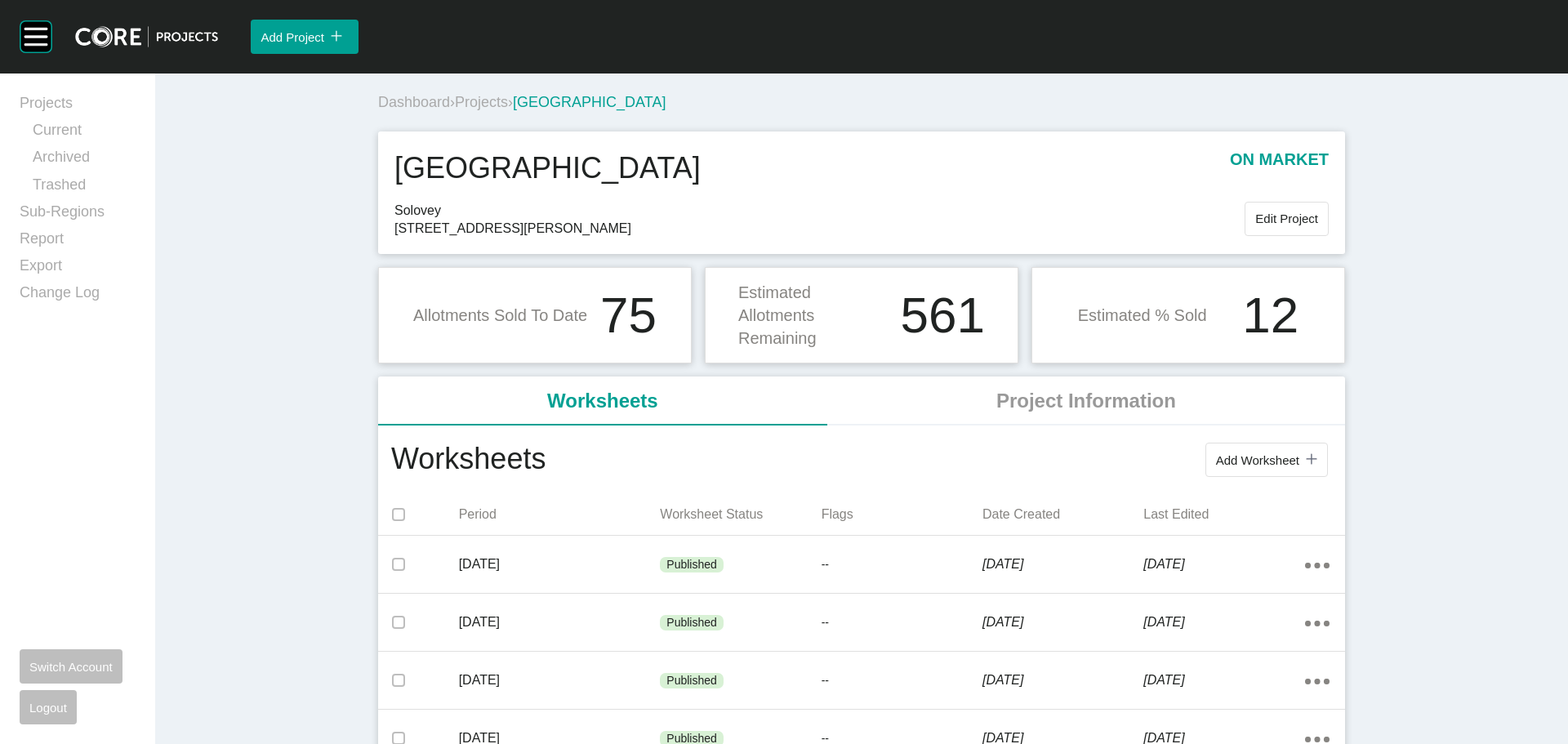
click at [479, 101] on span "Projects" at bounding box center [481, 102] width 53 height 17
